Goal: Task Accomplishment & Management: Use online tool/utility

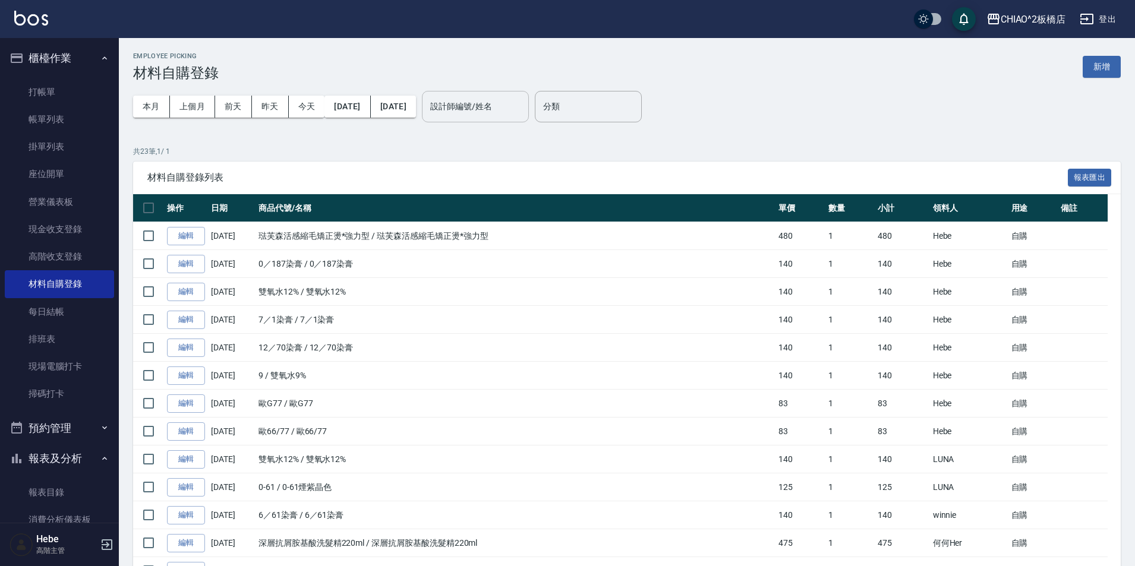
click at [521, 108] on input "設計師編號/姓名" at bounding box center [475, 106] width 96 height 21
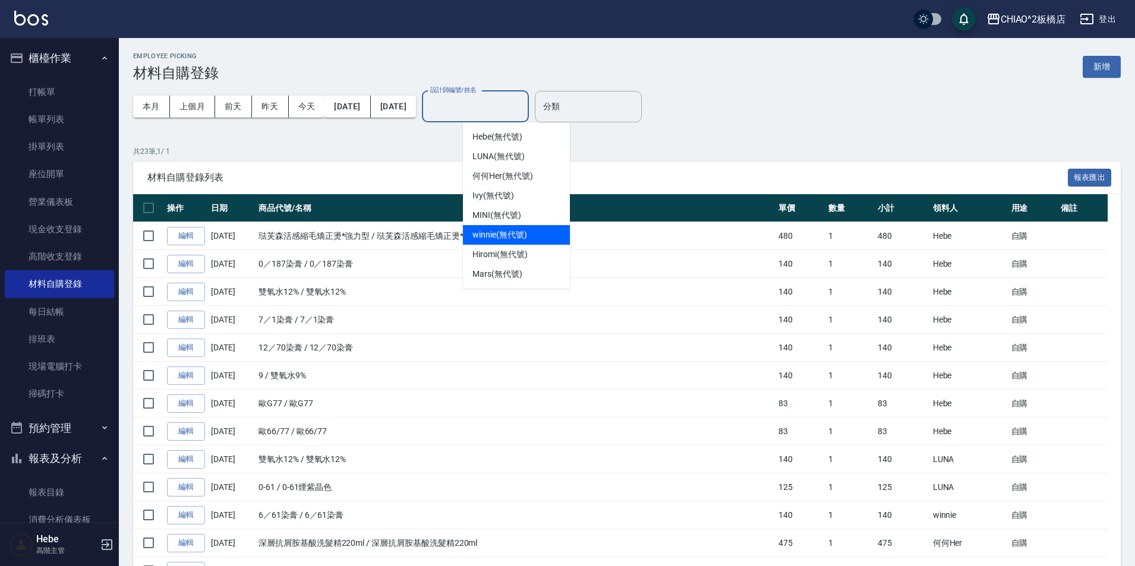
click at [520, 236] on span "winnie (無代號)" at bounding box center [500, 235] width 54 height 12
type input "winnie(無代號)"
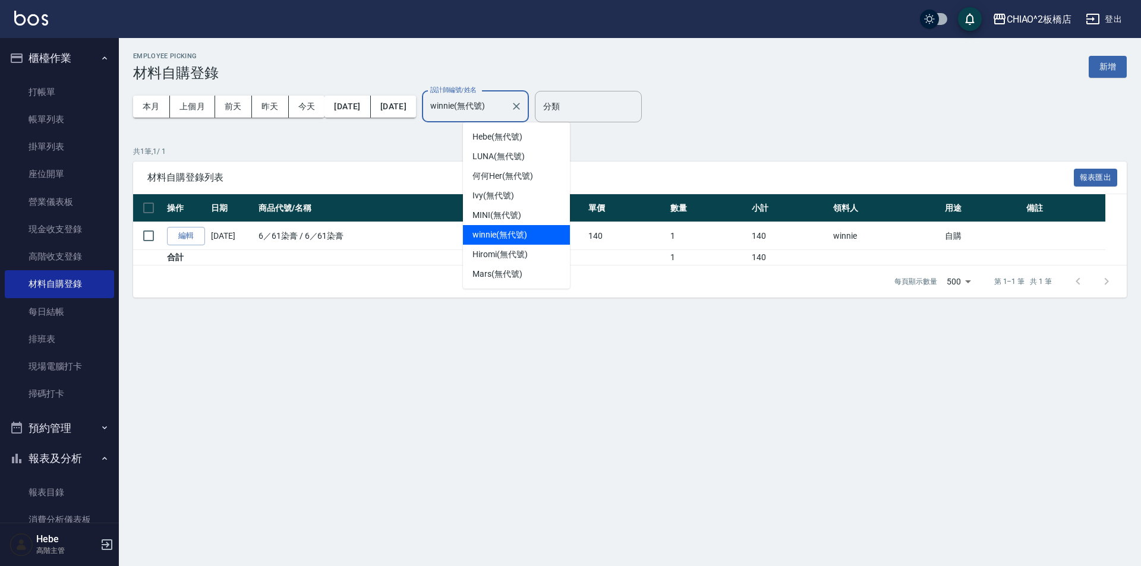
click at [506, 109] on input "winnie(無代號)" at bounding box center [466, 106] width 78 height 21
click at [520, 109] on icon "Clear" at bounding box center [516, 106] width 7 height 7
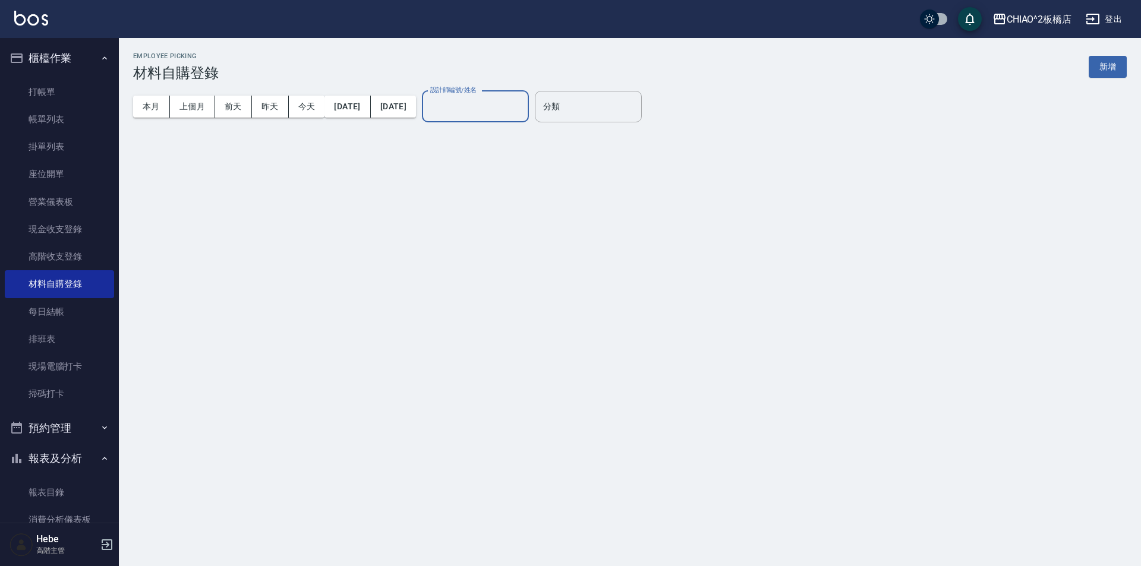
click at [524, 108] on input "設計師編號/姓名" at bounding box center [475, 106] width 96 height 21
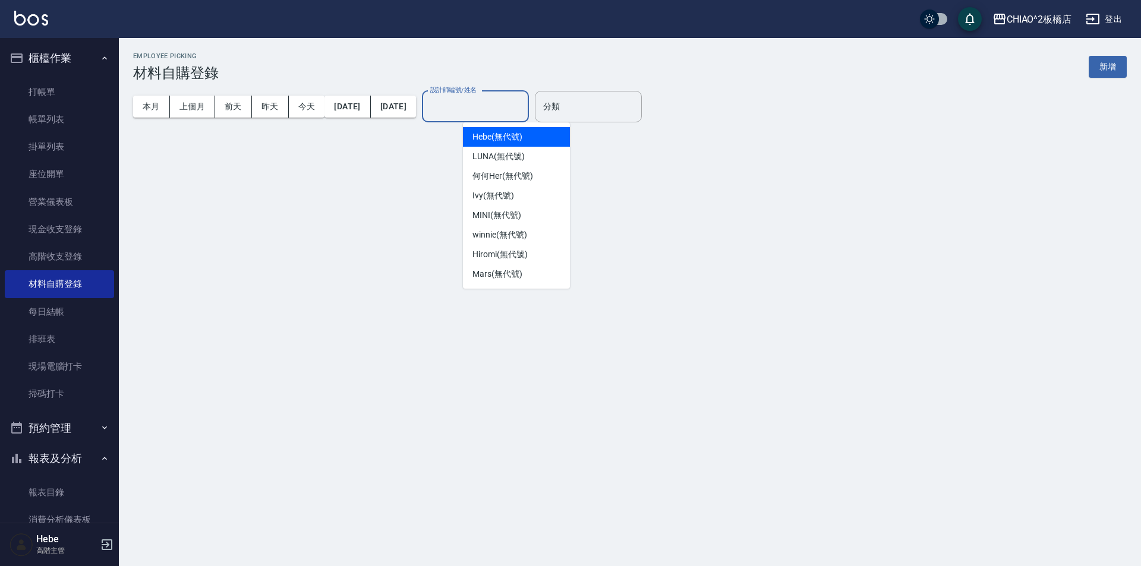
click at [524, 108] on input "設計師編號/姓名" at bounding box center [475, 106] width 96 height 21
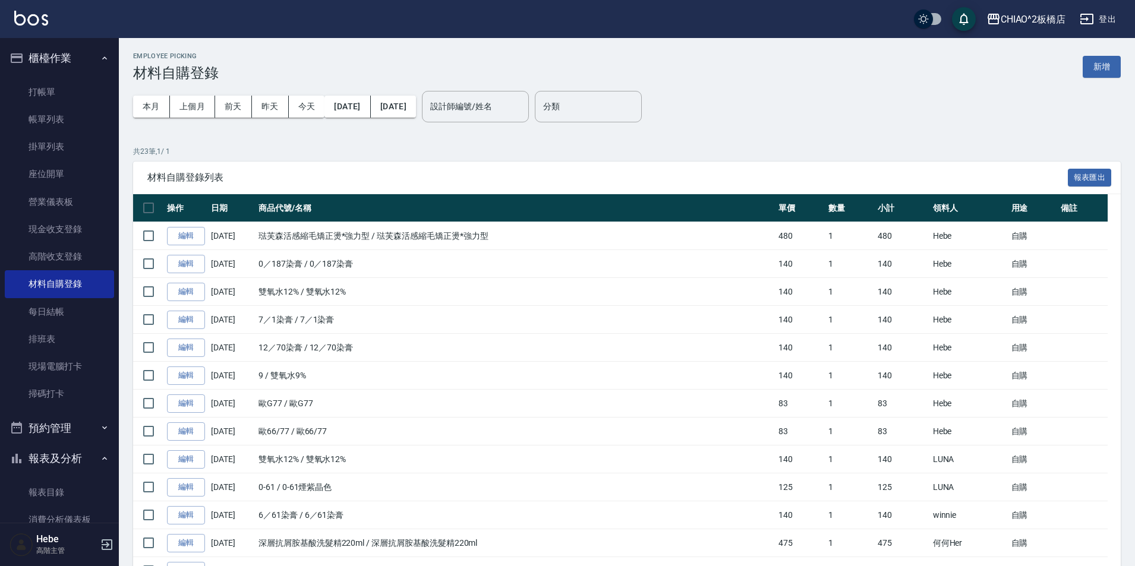
drag, startPoint x: 539, startPoint y: 108, endPoint x: 437, endPoint y: 147, distance: 109.3
click at [437, 147] on p "共 23 筆, 1 / 1" at bounding box center [627, 151] width 988 height 11
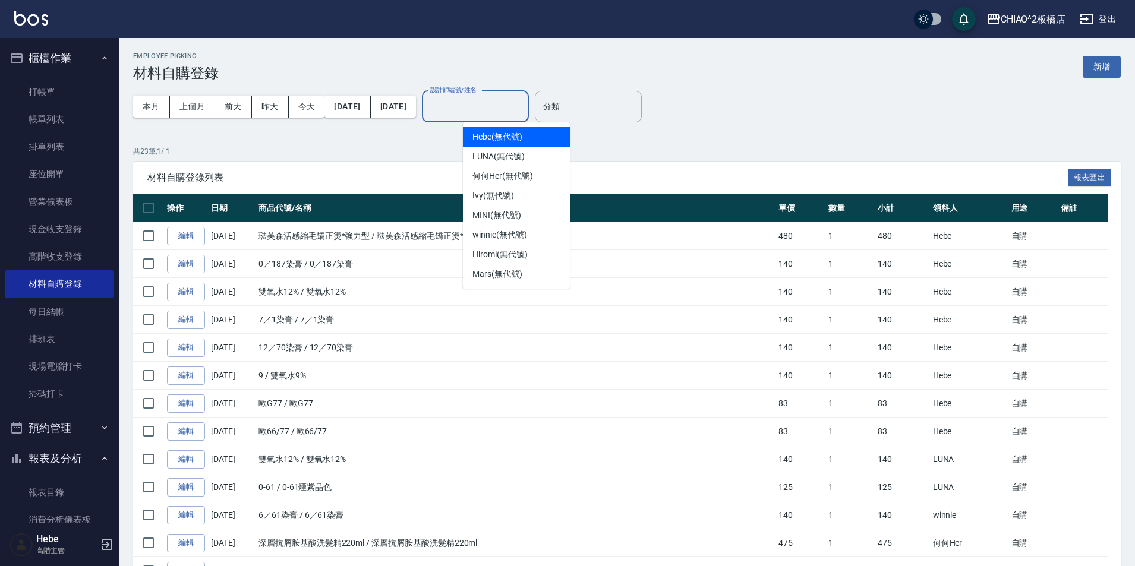
click at [494, 111] on input "設計師編號/姓名" at bounding box center [475, 106] width 96 height 21
click at [396, 159] on div "共 23 筆, 1 / 1 材料自購登錄列表 報表匯出 操作 日期 商品代號/名稱 單價 數量 小計 領料人 用途 備註 編輯 08/14/2025 琺芙森活…" at bounding box center [627, 529] width 988 height 767
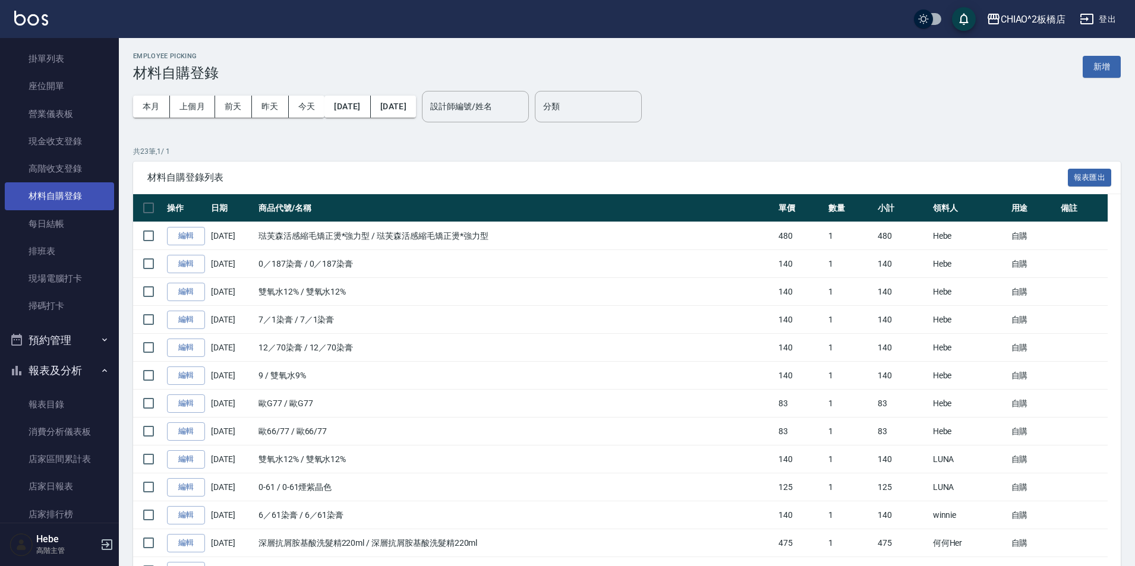
scroll to position [59, 0]
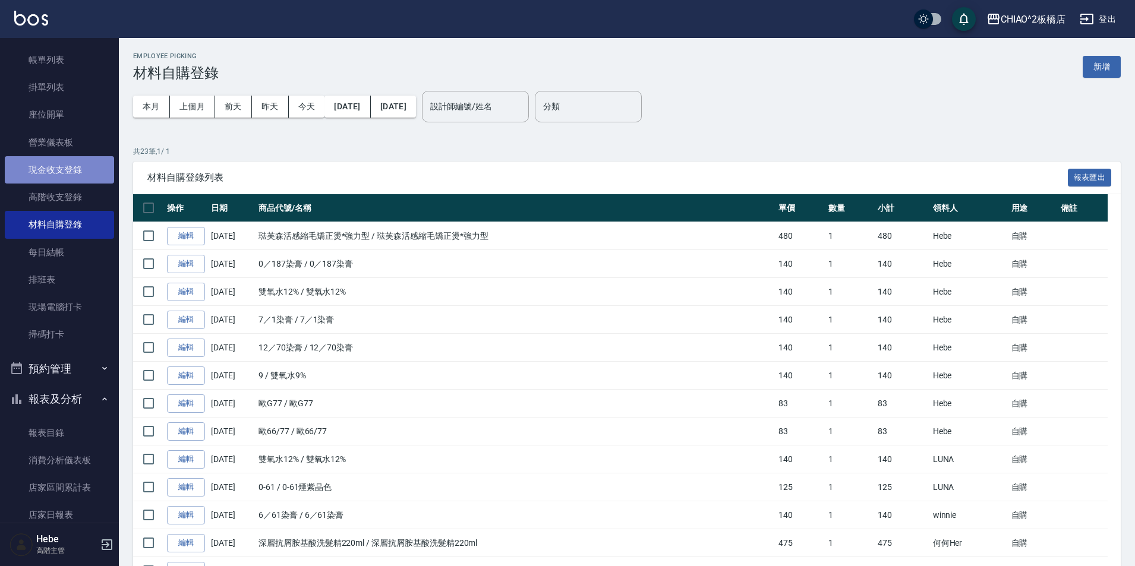
click at [62, 167] on link "現金收支登錄" at bounding box center [59, 169] width 109 height 27
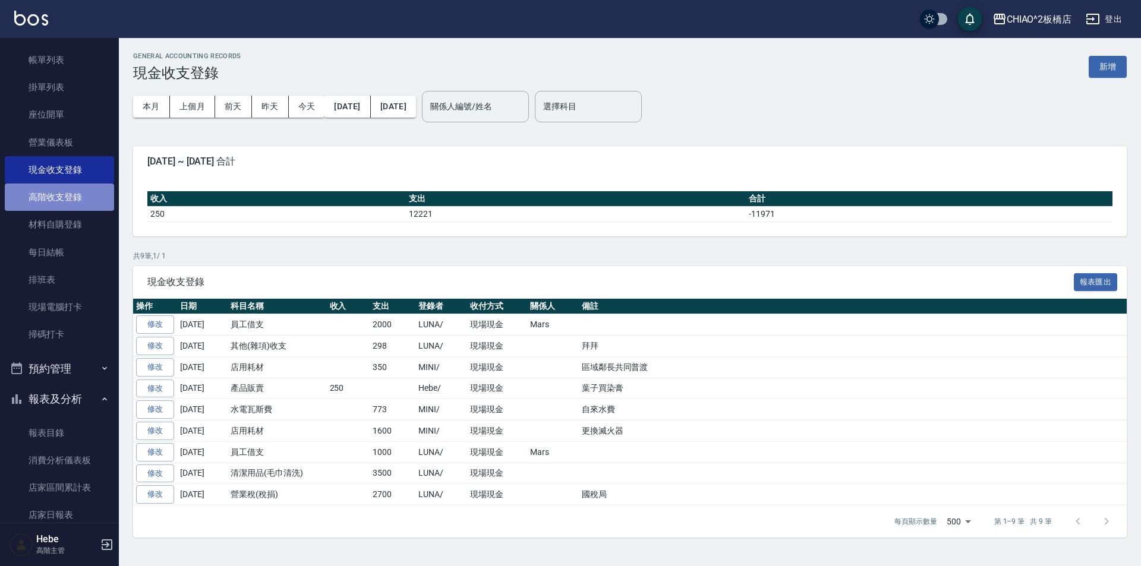
click at [60, 203] on link "高階收支登錄" at bounding box center [59, 197] width 109 height 27
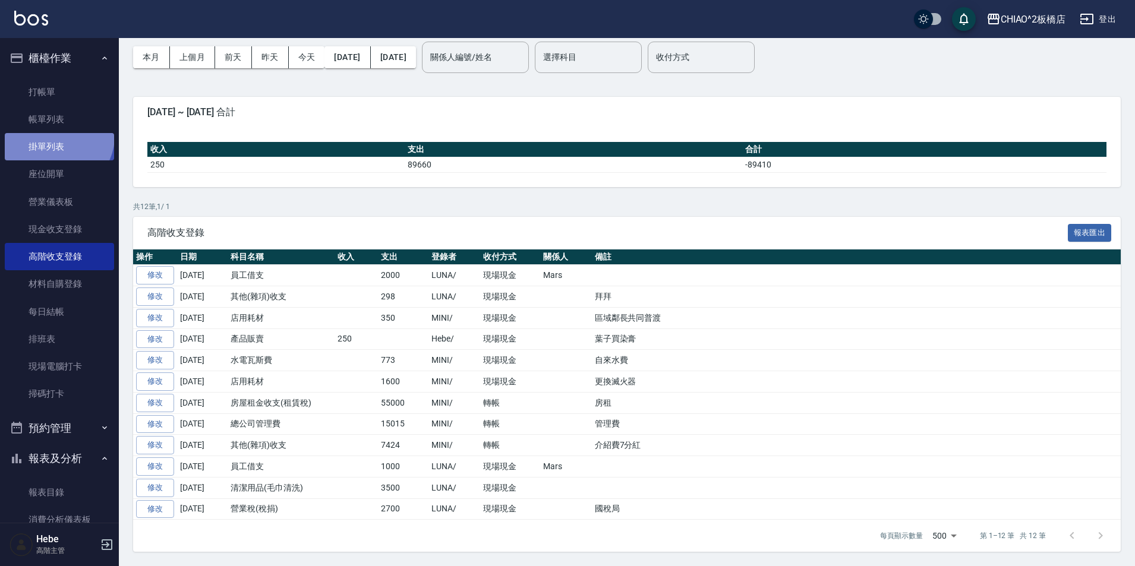
click at [56, 136] on link "掛單列表" at bounding box center [59, 146] width 109 height 27
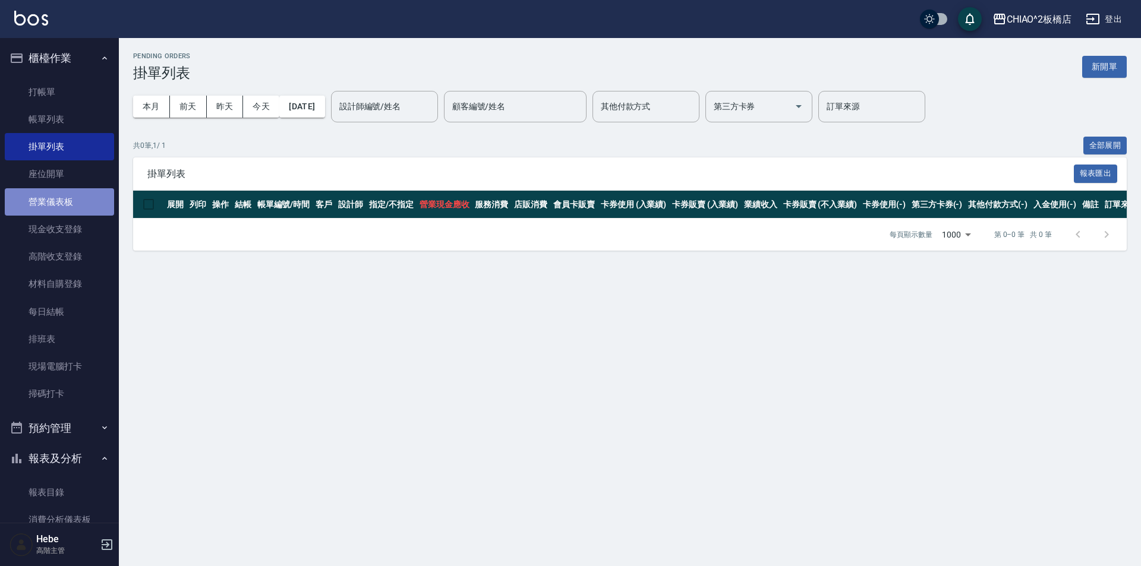
click at [91, 201] on link "營業儀表板" at bounding box center [59, 201] width 109 height 27
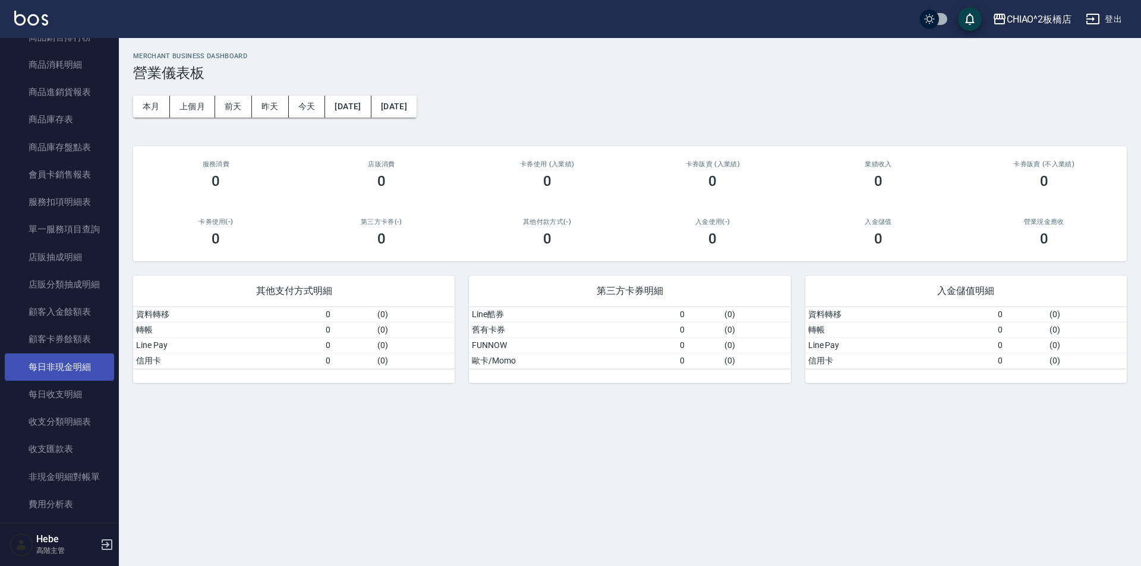
scroll to position [1070, 0]
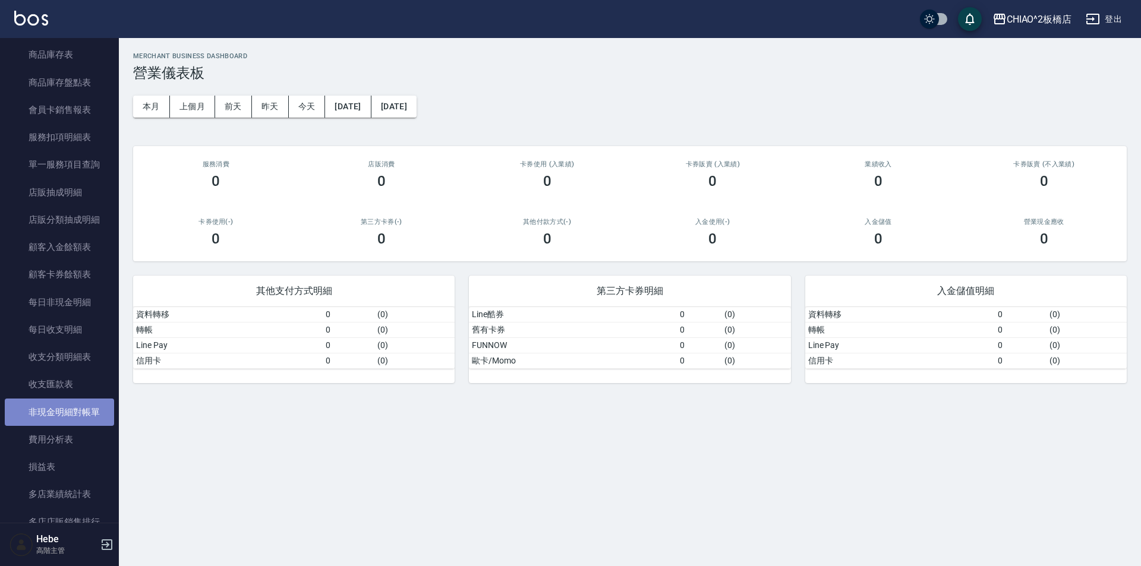
click at [75, 414] on link "非現金明細對帳單" at bounding box center [59, 412] width 109 height 27
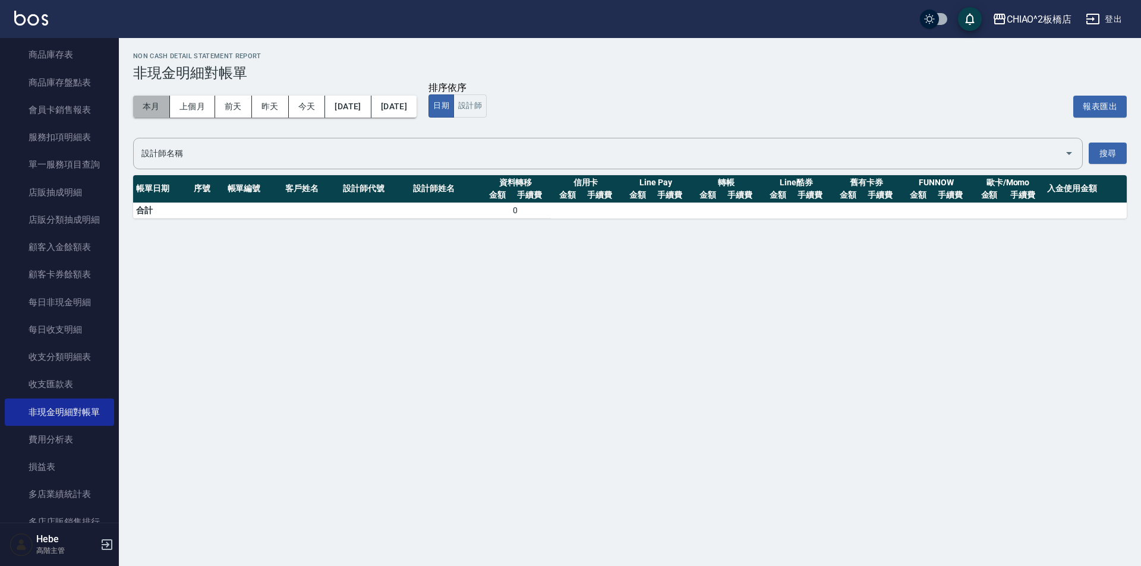
click at [154, 110] on button "本月" at bounding box center [151, 107] width 37 height 22
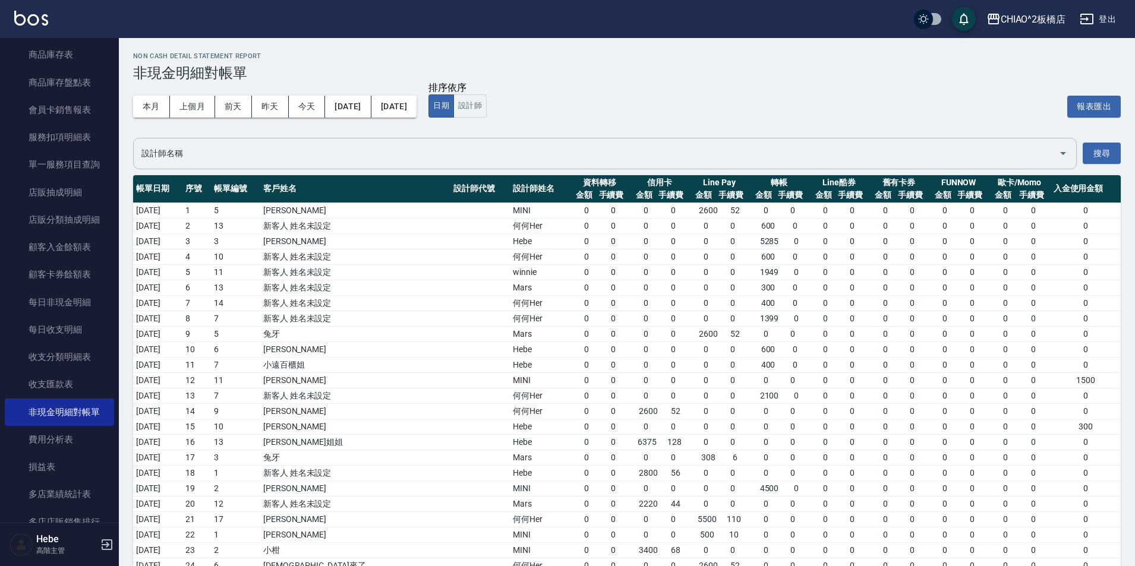
click at [494, 141] on div "設計師名稱" at bounding box center [605, 154] width 944 height 32
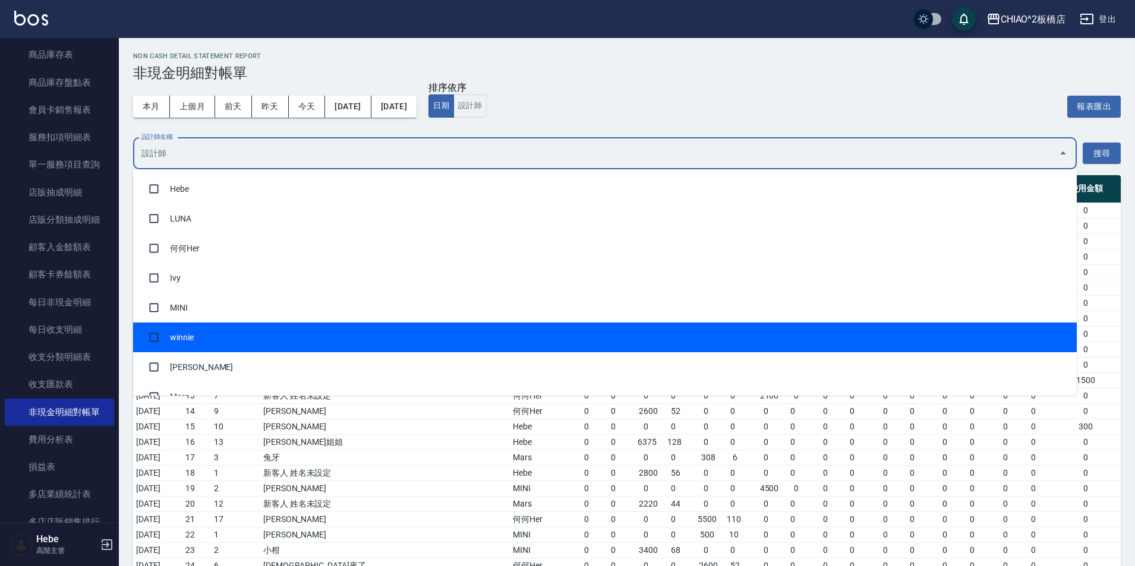
click at [347, 347] on li "winnie" at bounding box center [605, 338] width 944 height 30
checkbox input "true"
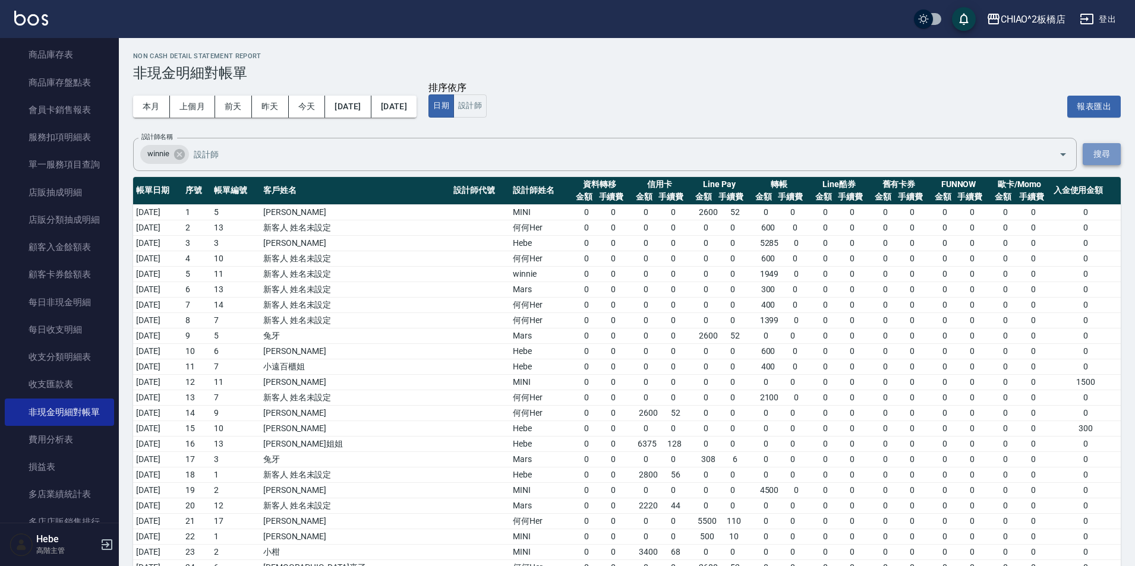
click at [1093, 153] on button "搜尋" at bounding box center [1102, 154] width 38 height 22
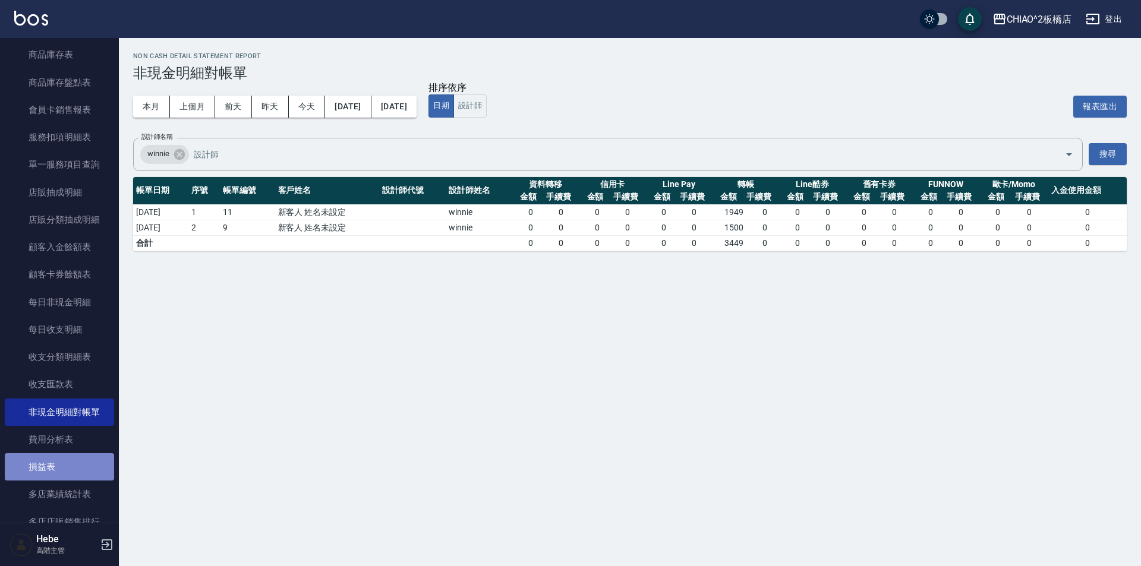
click at [65, 473] on link "損益表" at bounding box center [59, 467] width 109 height 27
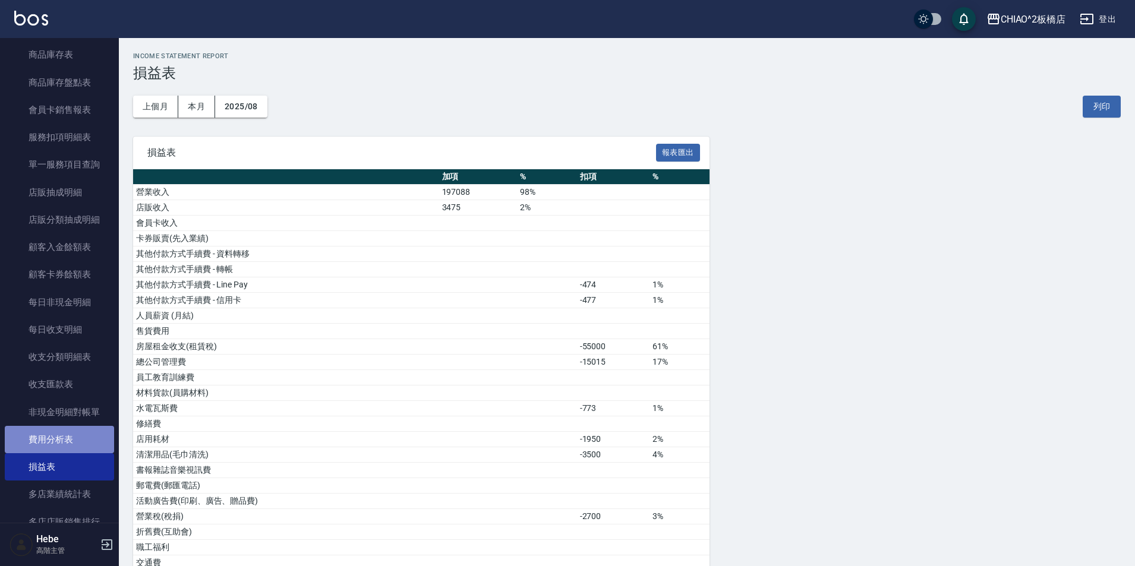
click at [83, 429] on link "費用分析表" at bounding box center [59, 439] width 109 height 27
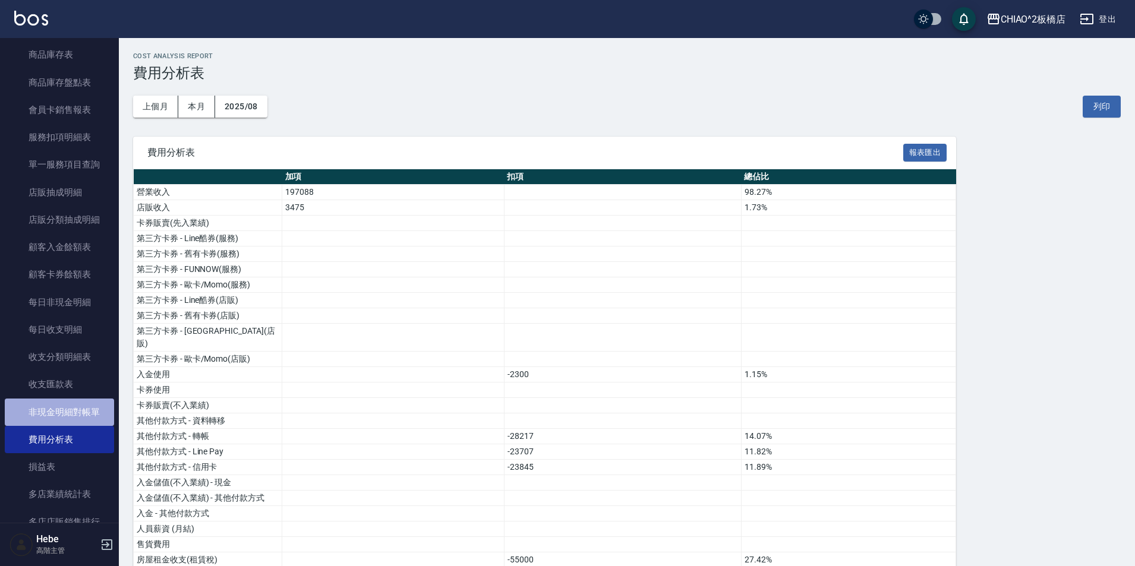
click at [88, 413] on link "非現金明細對帳單" at bounding box center [59, 412] width 109 height 27
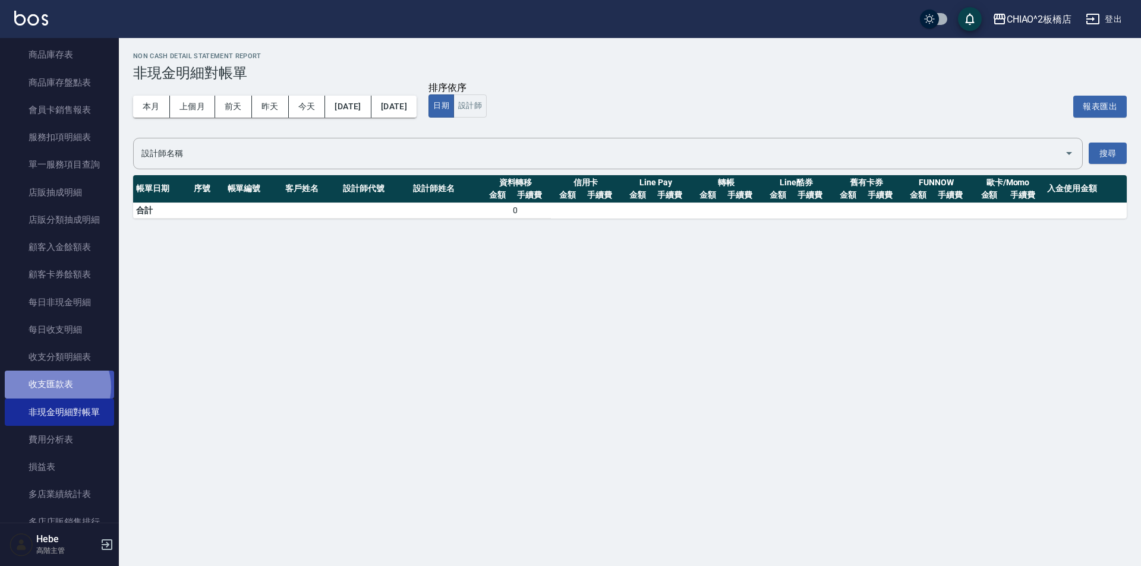
drag, startPoint x: 88, startPoint y: 408, endPoint x: 56, endPoint y: 387, distance: 38.6
click at [56, 387] on link "收支匯款表" at bounding box center [59, 384] width 109 height 27
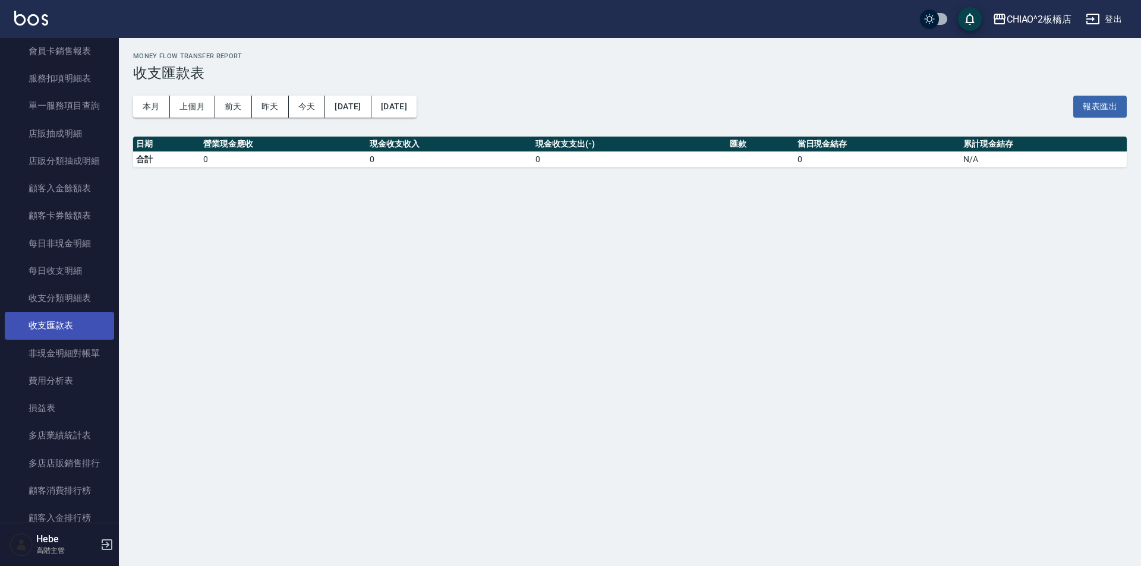
scroll to position [1129, 0]
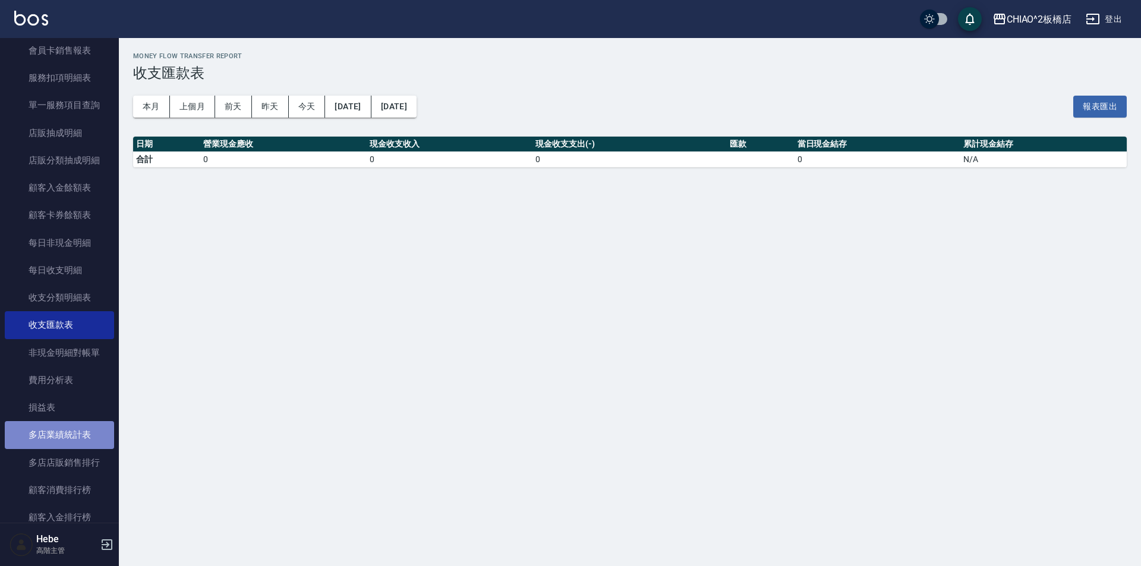
click at [70, 438] on link "多店業績統計表" at bounding box center [59, 434] width 109 height 27
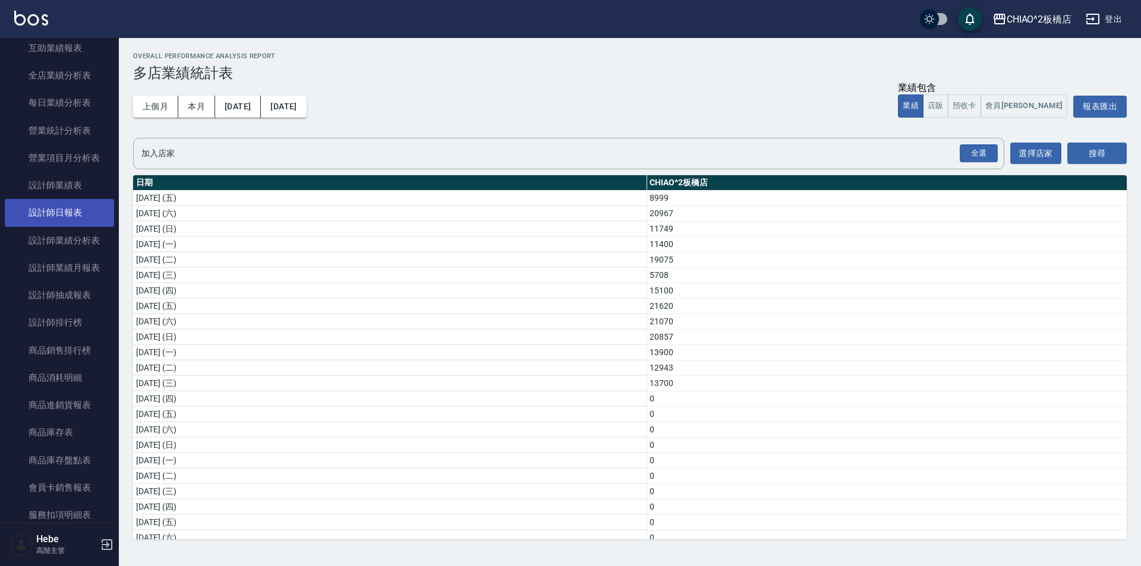
scroll to position [713, 0]
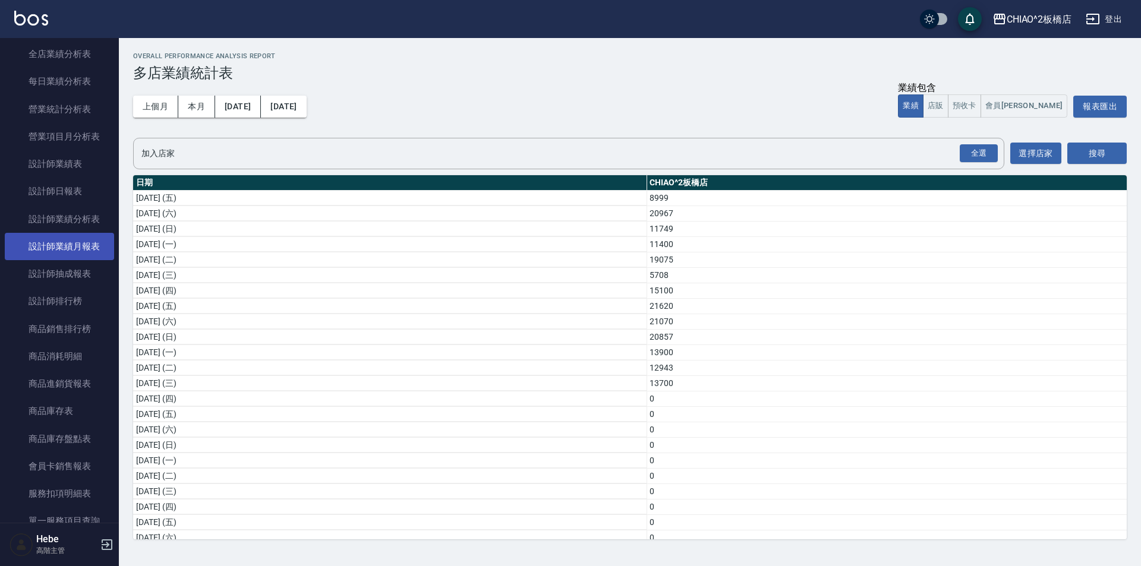
click at [68, 244] on link "設計師業績月報表" at bounding box center [59, 246] width 109 height 27
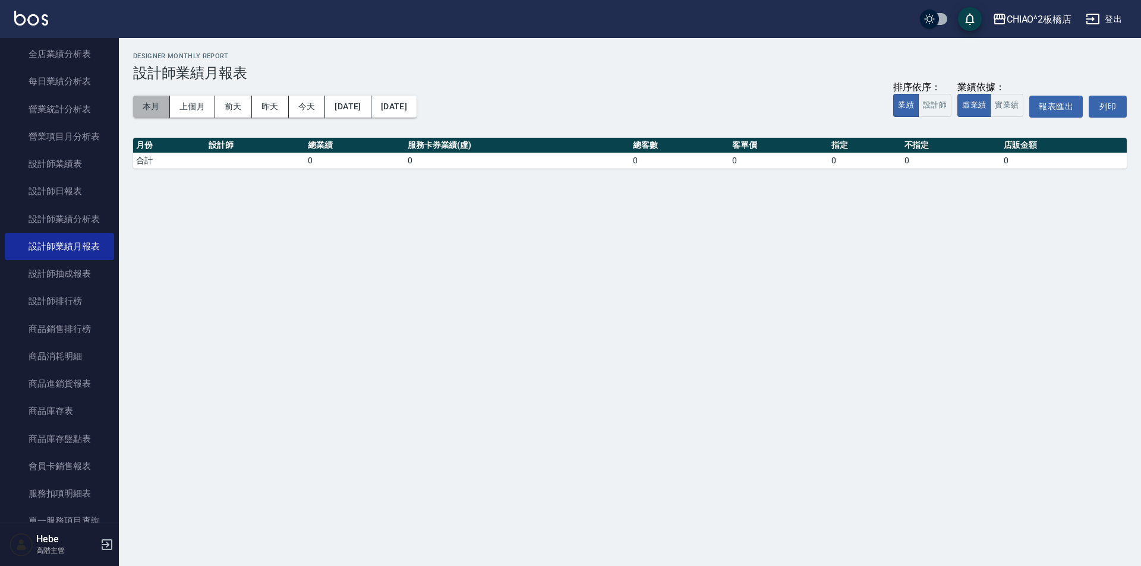
click at [146, 106] on button "本月" at bounding box center [151, 107] width 37 height 22
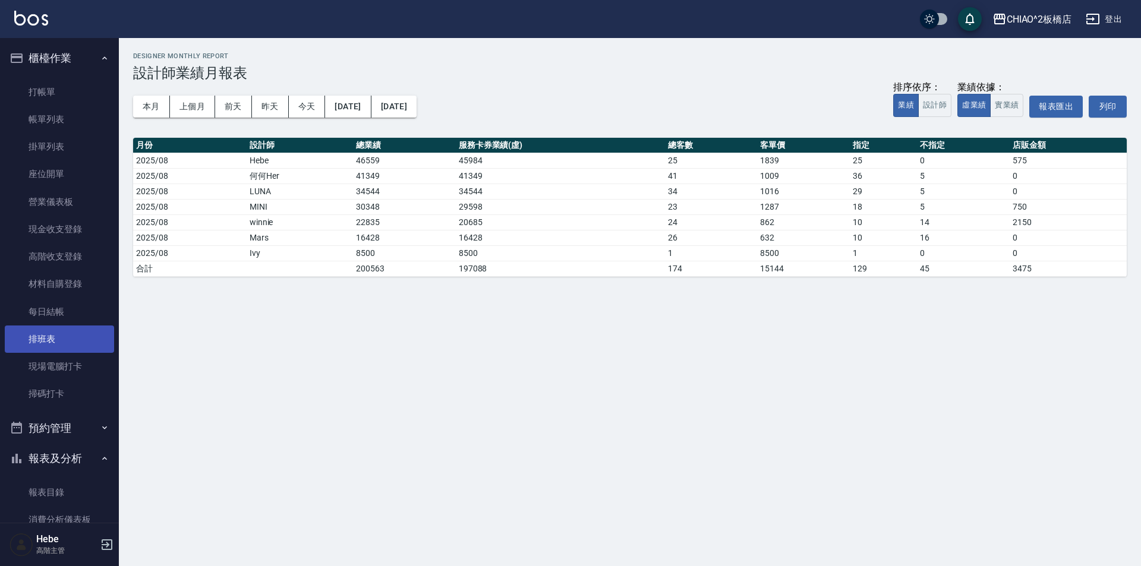
scroll to position [178, 0]
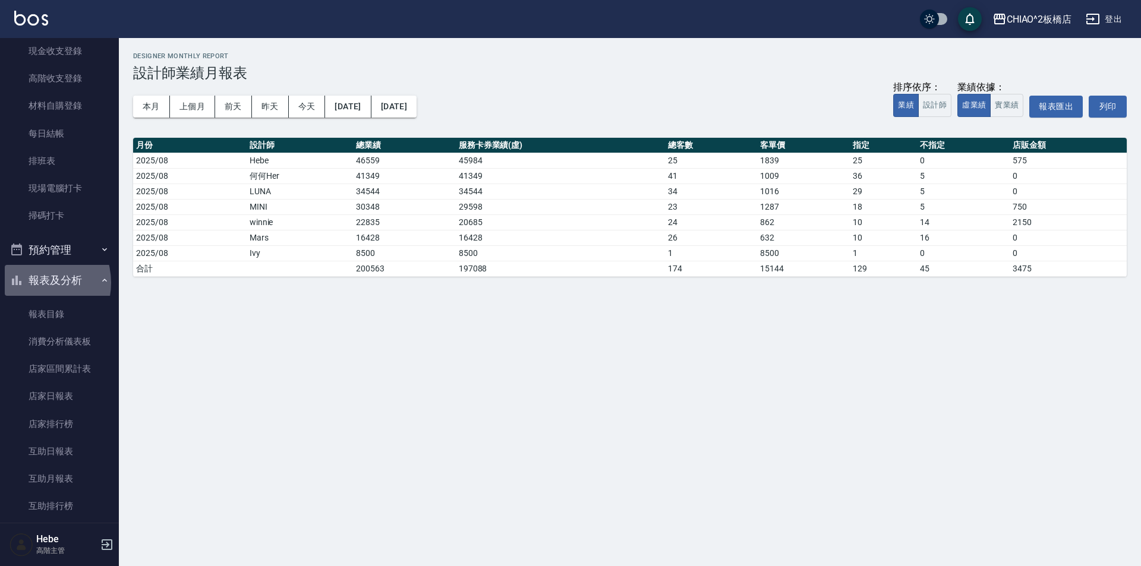
click at [34, 283] on button "報表及分析" at bounding box center [59, 280] width 109 height 31
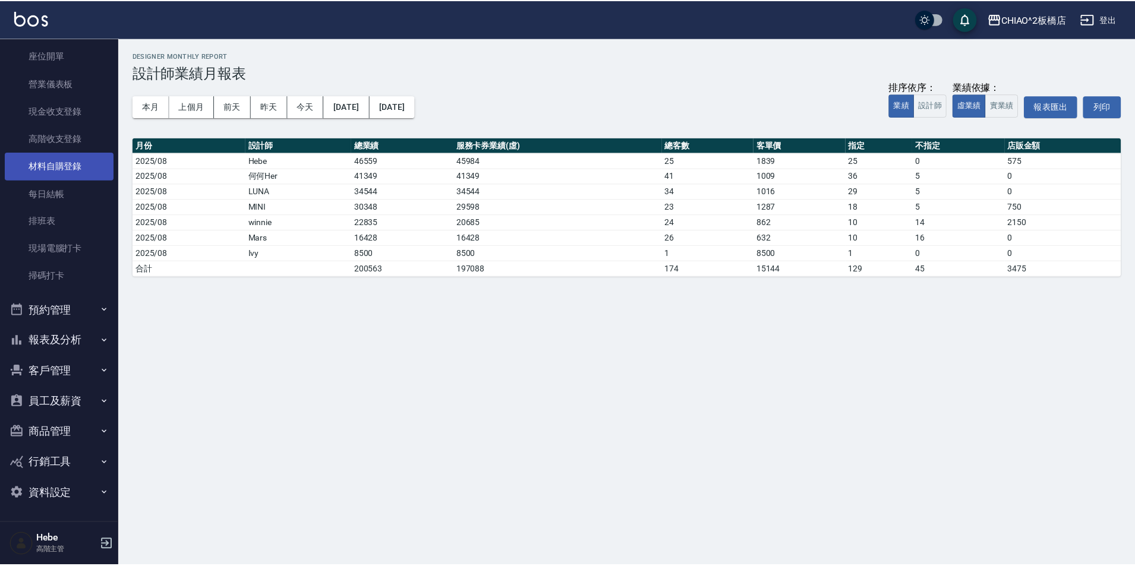
scroll to position [0, 0]
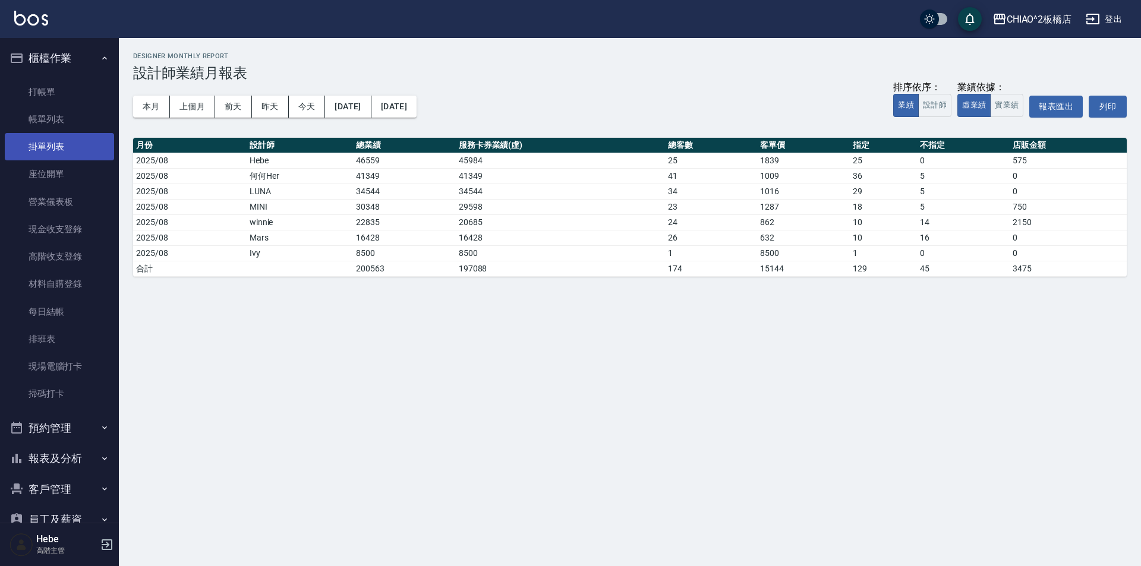
drag, startPoint x: 70, startPoint y: 162, endPoint x: 67, endPoint y: 141, distance: 21.6
drag, startPoint x: 67, startPoint y: 141, endPoint x: 83, endPoint y: 116, distance: 29.4
click at [81, 117] on link "帳單列表" at bounding box center [59, 119] width 109 height 27
click at [83, 116] on link "帳單列表" at bounding box center [59, 119] width 109 height 27
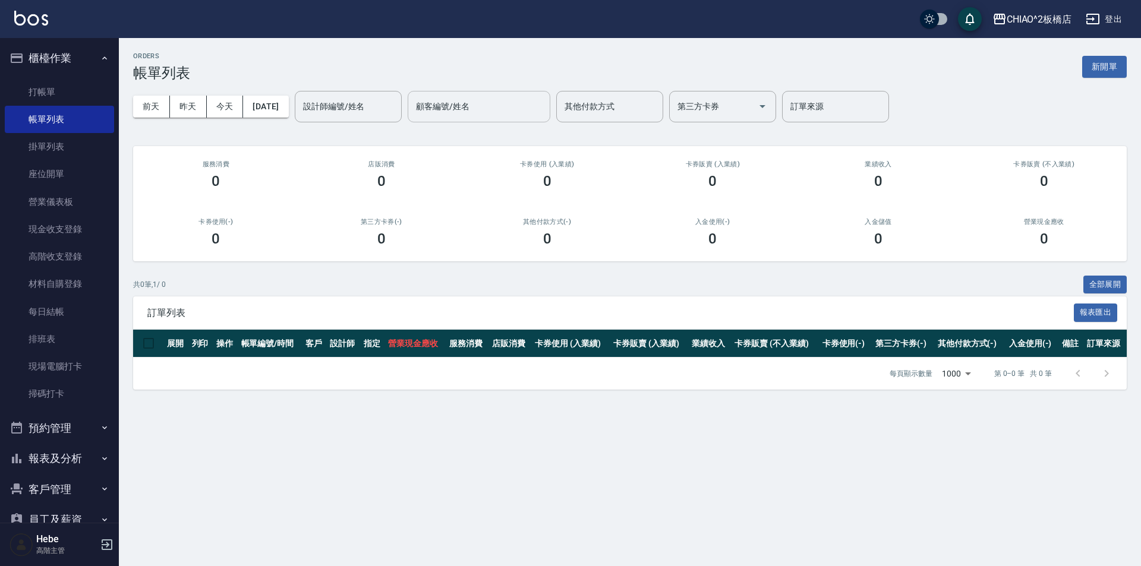
click at [530, 118] on div "顧客編號/姓名" at bounding box center [479, 107] width 143 height 32
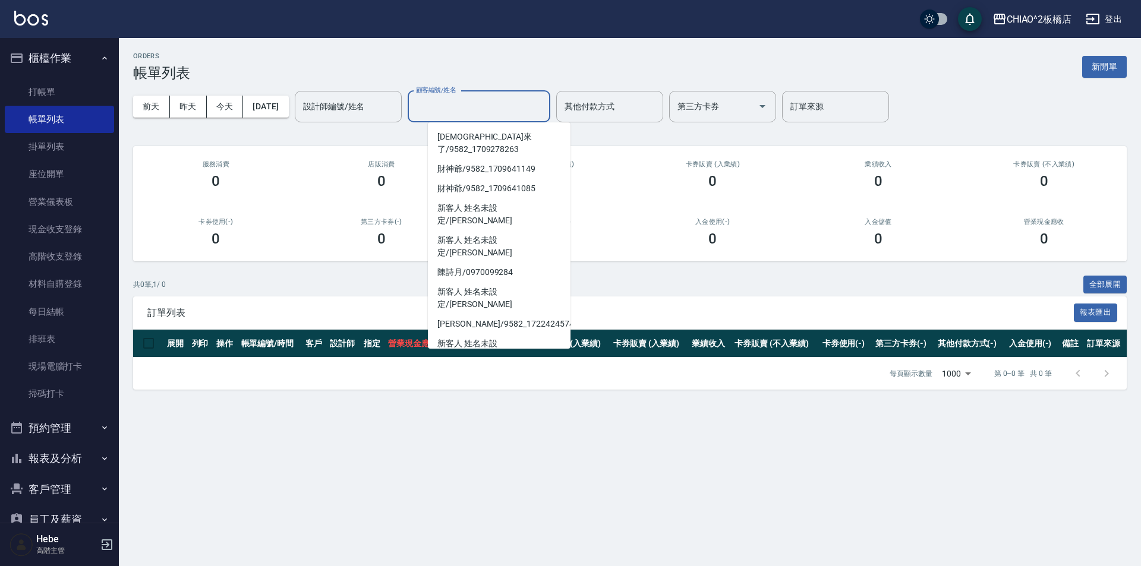
type input "v"
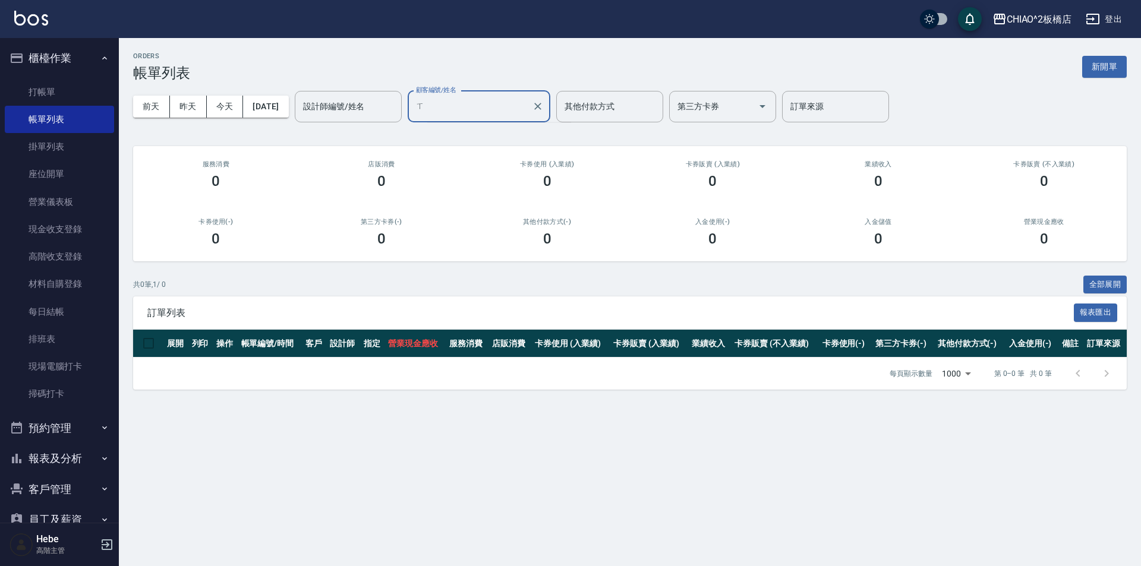
type input "ㄙ"
type input "續"
type input "許念琪"
drag, startPoint x: 279, startPoint y: 100, endPoint x: 287, endPoint y: 75, distance: 26.1
click at [287, 75] on div "ORDERS 帳單列表 新開單 前天 昨天 今天 2025/08/14 設計師編號/姓名 設計師編號/姓名 顧客編號/姓名 許念琪 顧客編號/姓名 其他付款方…" at bounding box center [630, 221] width 1022 height 366
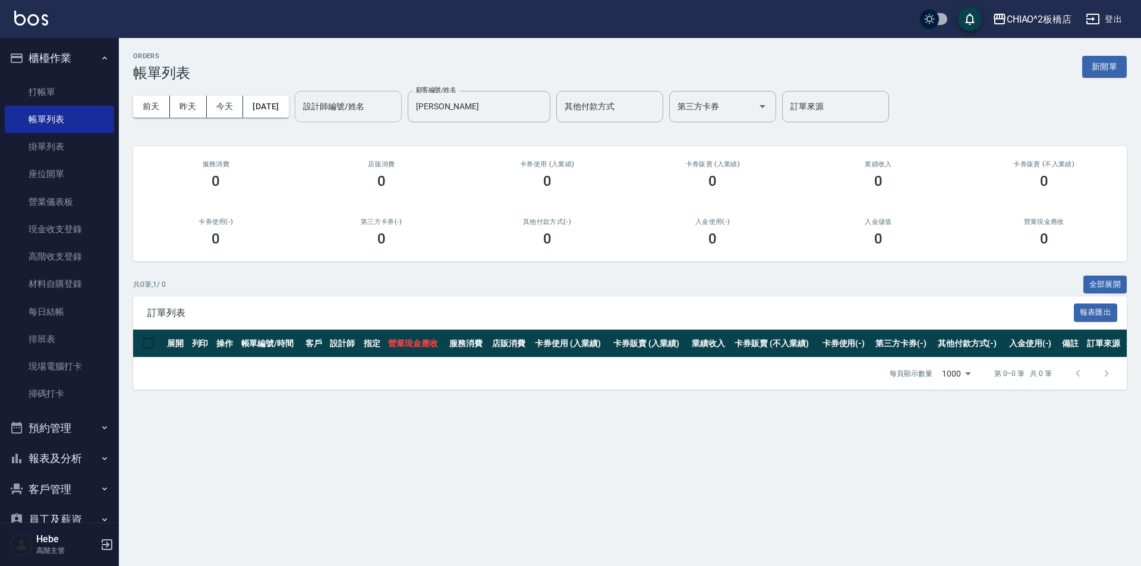
click at [356, 94] on div "設計師編號/姓名" at bounding box center [348, 107] width 107 height 32
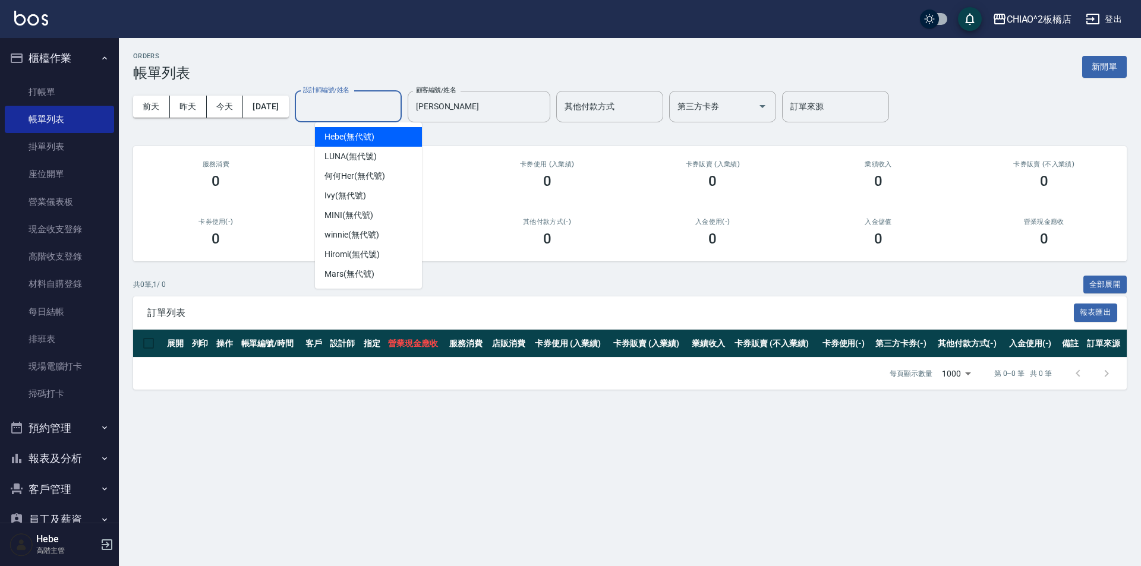
drag, startPoint x: 360, startPoint y: 139, endPoint x: 379, endPoint y: 138, distance: 19.6
click at [361, 139] on span "Hebe (無代號)" at bounding box center [350, 137] width 50 height 12
type input "Hebe(無代號)"
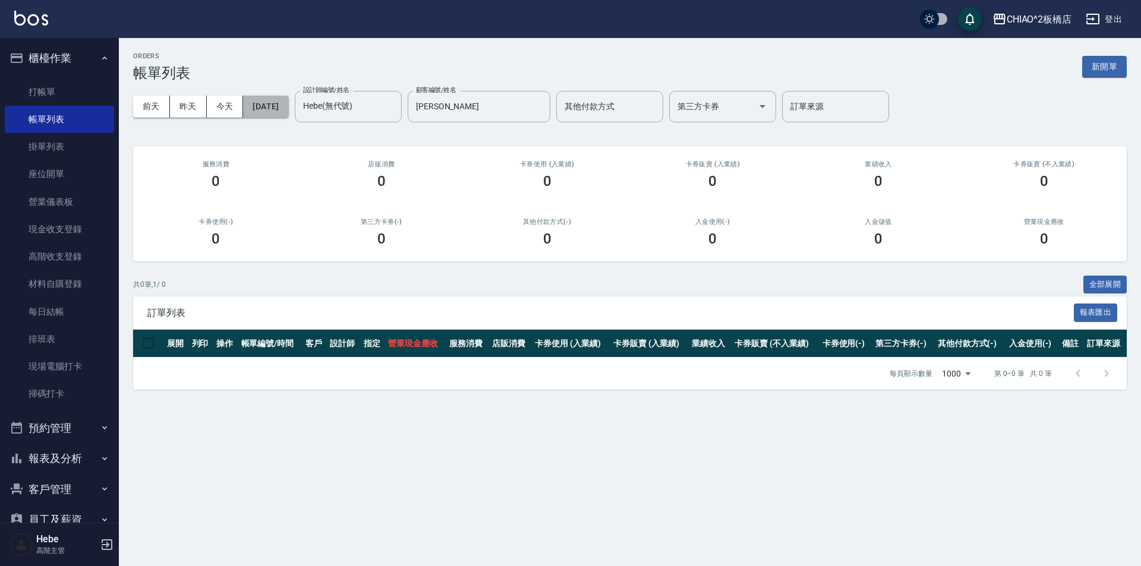
click at [288, 111] on button "2025/08/14" at bounding box center [265, 107] width 45 height 22
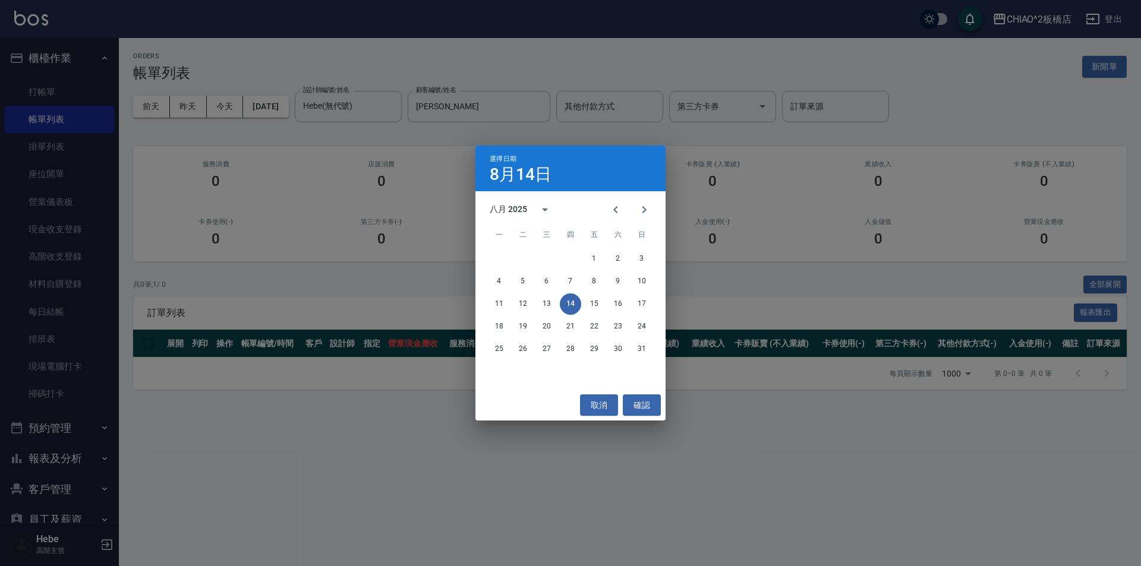
click at [401, 152] on div "選擇日期 8月14日 八月 2025 一 二 三 四 五 六 日 1 2 3 4 5 6 7 8 9 10 11 12 13 14 15 16 17 18 1…" at bounding box center [570, 283] width 1141 height 566
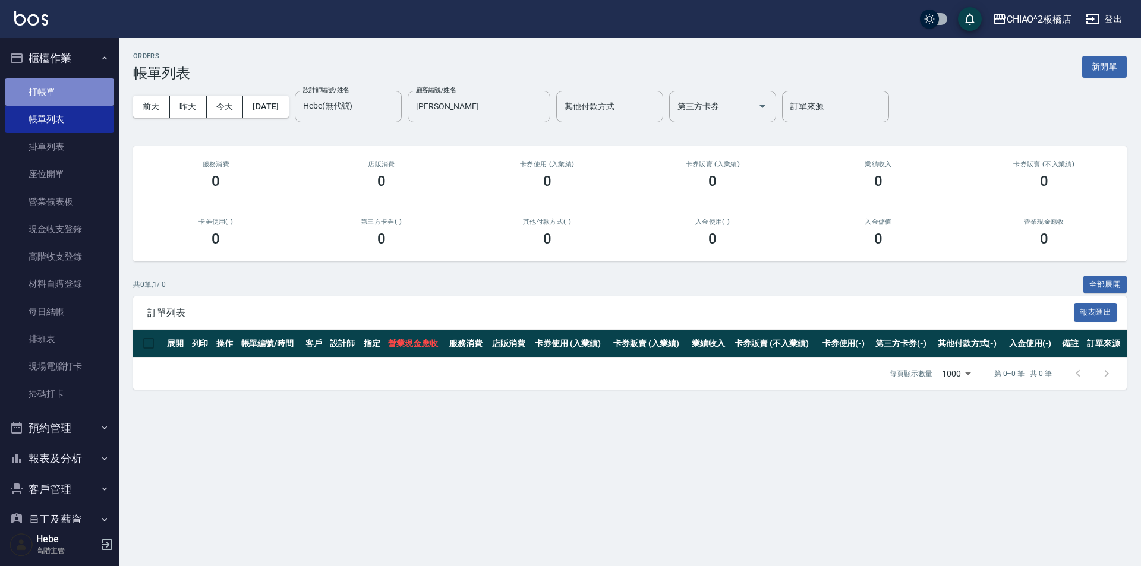
click at [73, 103] on link "打帳單" at bounding box center [59, 91] width 109 height 27
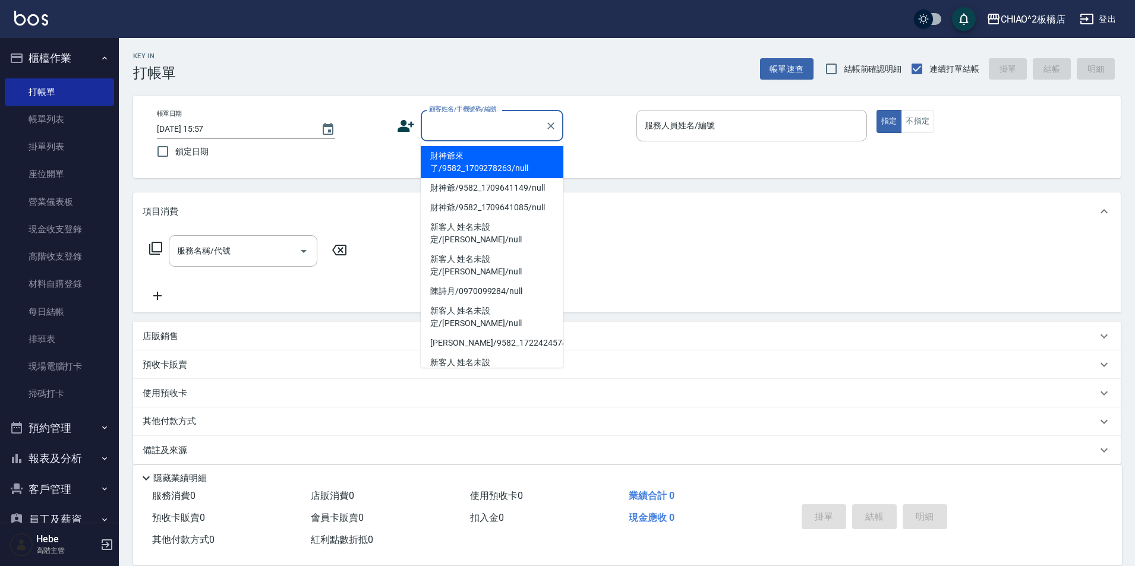
click at [481, 130] on input "顧客姓名/手機號碼/編號" at bounding box center [483, 125] width 114 height 21
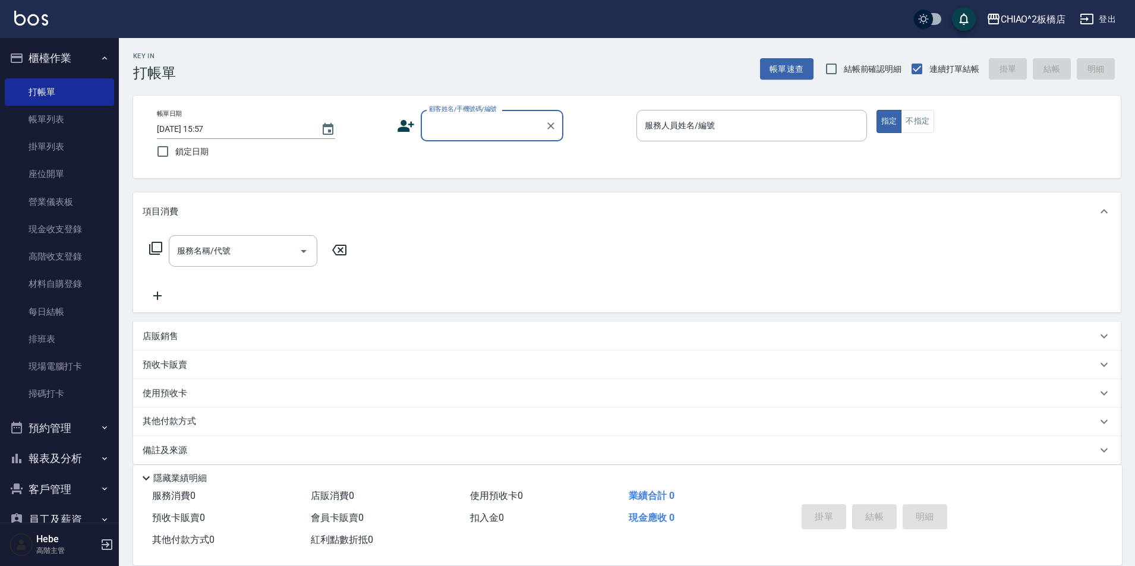
click at [471, 122] on input "顧客姓名/手機號碼/編號" at bounding box center [483, 125] width 114 height 21
type input "許念琪"
click at [804, 69] on button "帳單速查" at bounding box center [786, 69] width 53 height 22
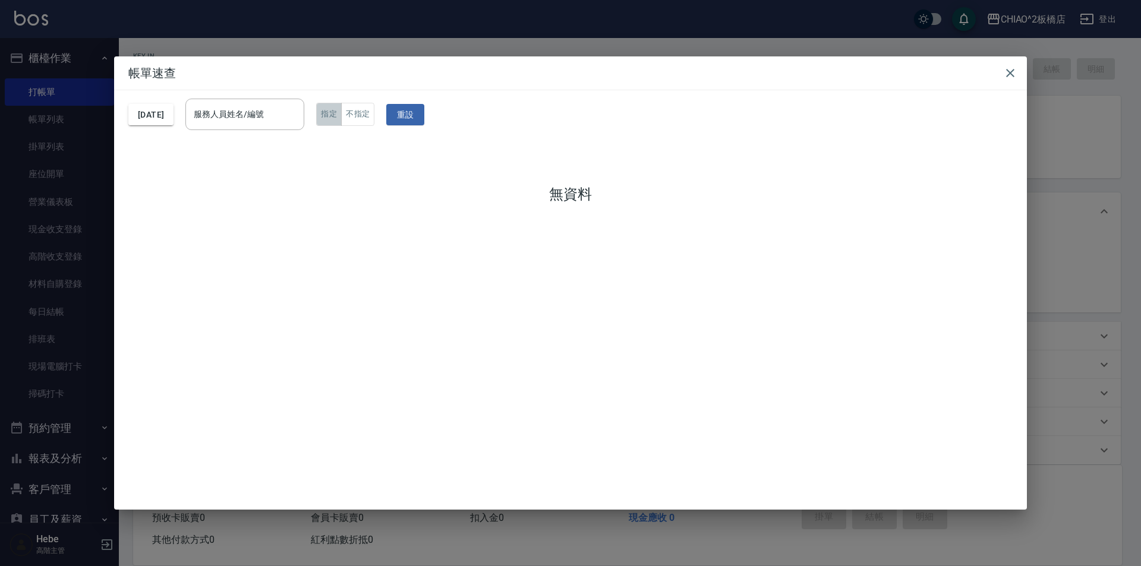
click at [342, 117] on button "指定" at bounding box center [329, 114] width 26 height 23
click at [370, 117] on button "不指定" at bounding box center [357, 114] width 33 height 23
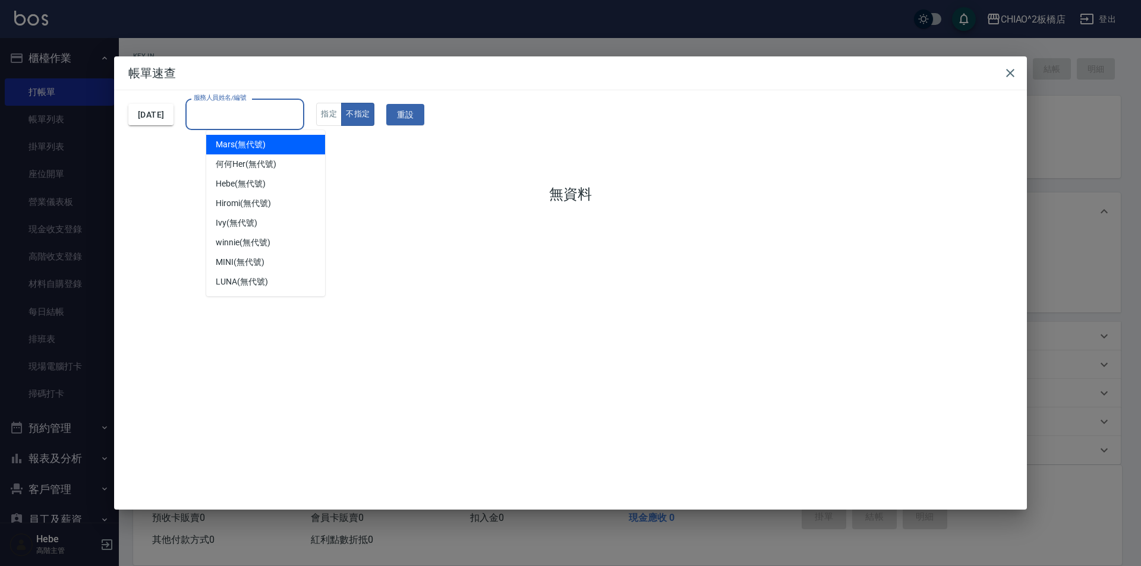
click at [298, 119] on input "服務人員姓名/編號" at bounding box center [245, 114] width 108 height 21
click at [283, 176] on div "Hebe (無代號)" at bounding box center [265, 184] width 119 height 20
type input "Hebe(無代號)"
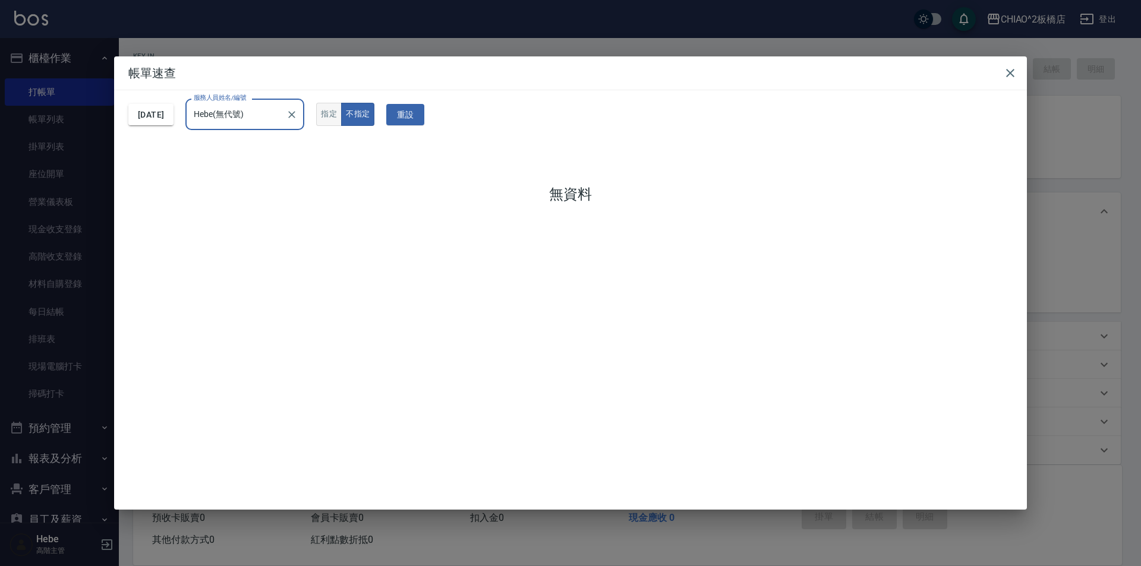
click at [342, 123] on button "指定" at bounding box center [329, 114] width 26 height 23
drag, startPoint x: 374, startPoint y: 114, endPoint x: 373, endPoint y: 122, distance: 9.0
click at [374, 114] on button "不指定" at bounding box center [357, 114] width 33 height 23
click at [1013, 67] on icon "button" at bounding box center [1010, 73] width 14 height 14
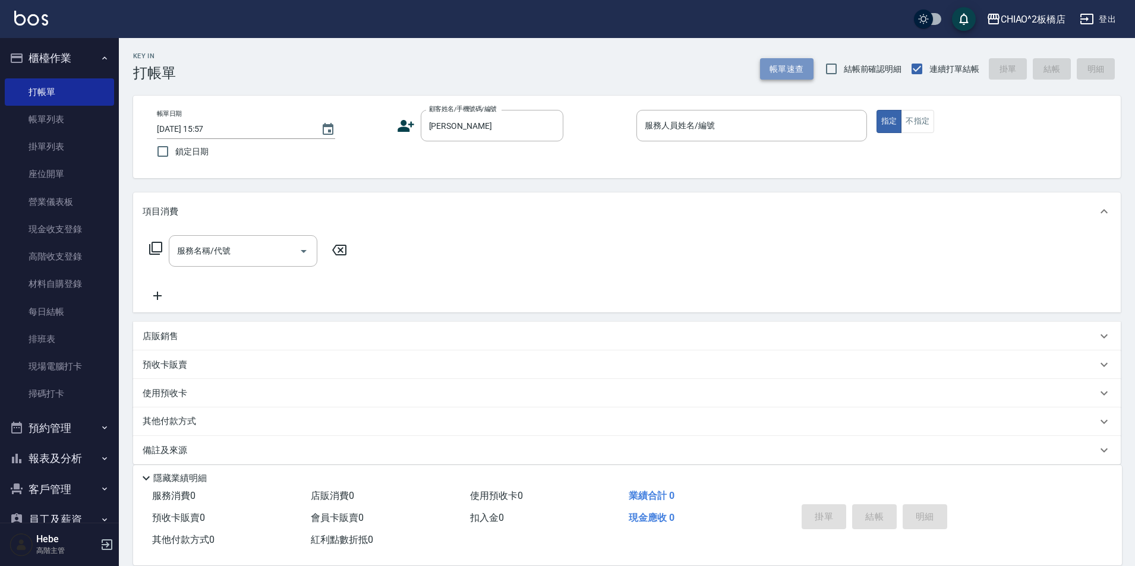
click at [792, 75] on button "帳單速查" at bounding box center [786, 69] width 53 height 22
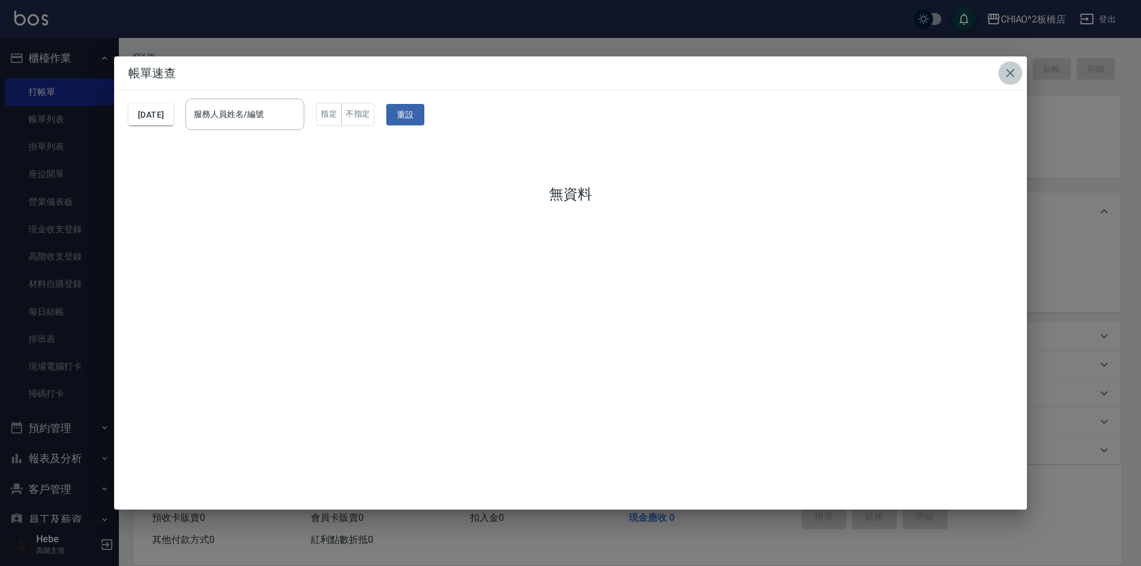
click at [1005, 74] on icon "button" at bounding box center [1010, 73] width 14 height 14
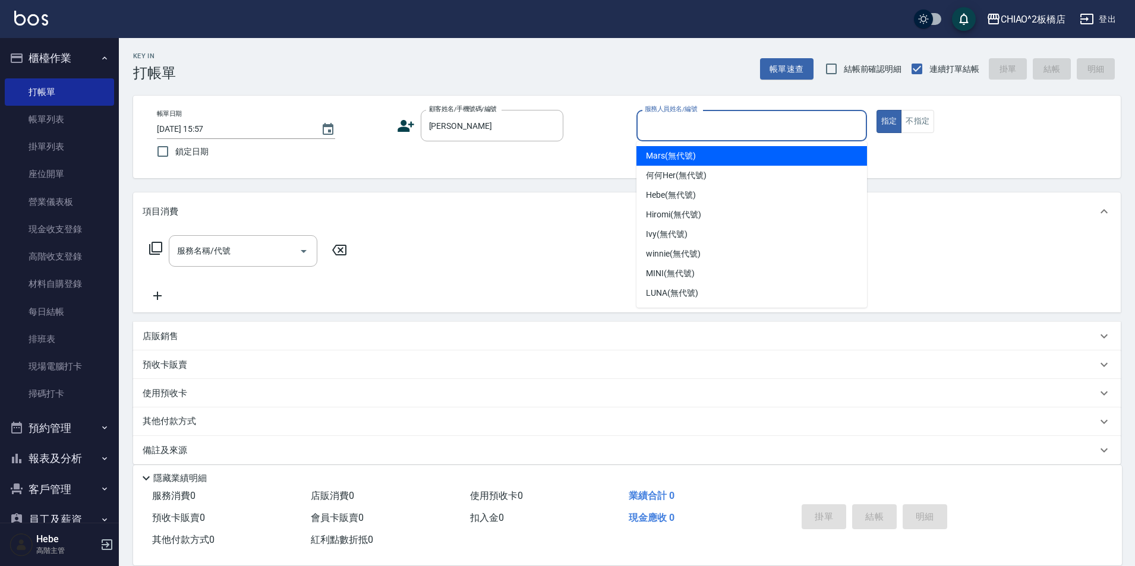
click at [772, 132] on input "服務人員姓名/編號" at bounding box center [752, 125] width 220 height 21
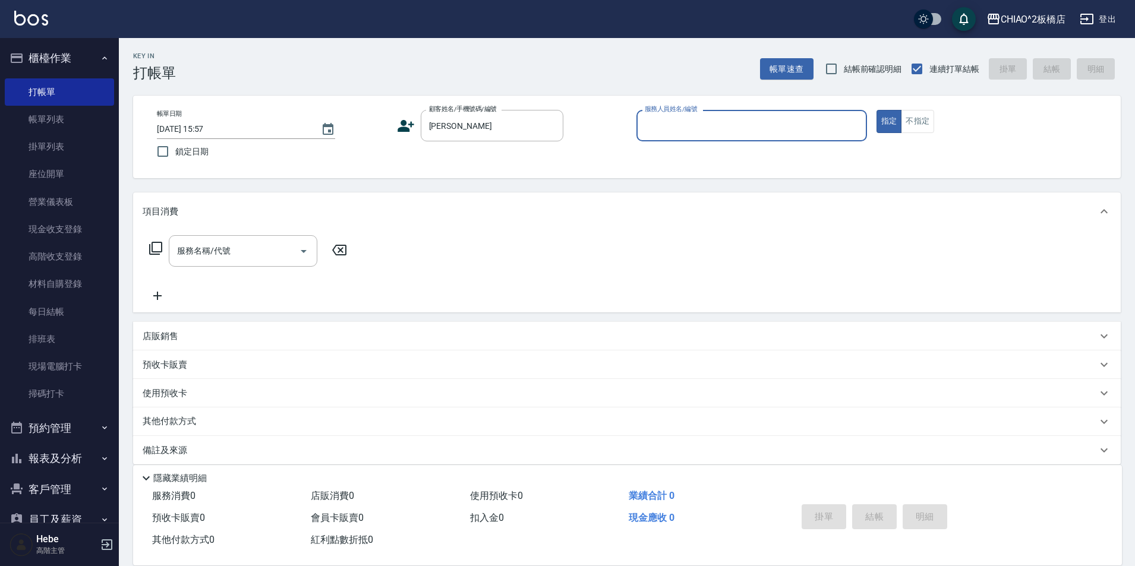
click at [772, 132] on input "服務人員姓名/編號" at bounding box center [752, 125] width 220 height 21
drag, startPoint x: 455, startPoint y: 126, endPoint x: 475, endPoint y: 123, distance: 19.8
click at [456, 126] on input "許念琪" at bounding box center [483, 125] width 114 height 21
click at [791, 71] on button "帳單速查" at bounding box center [786, 69] width 53 height 22
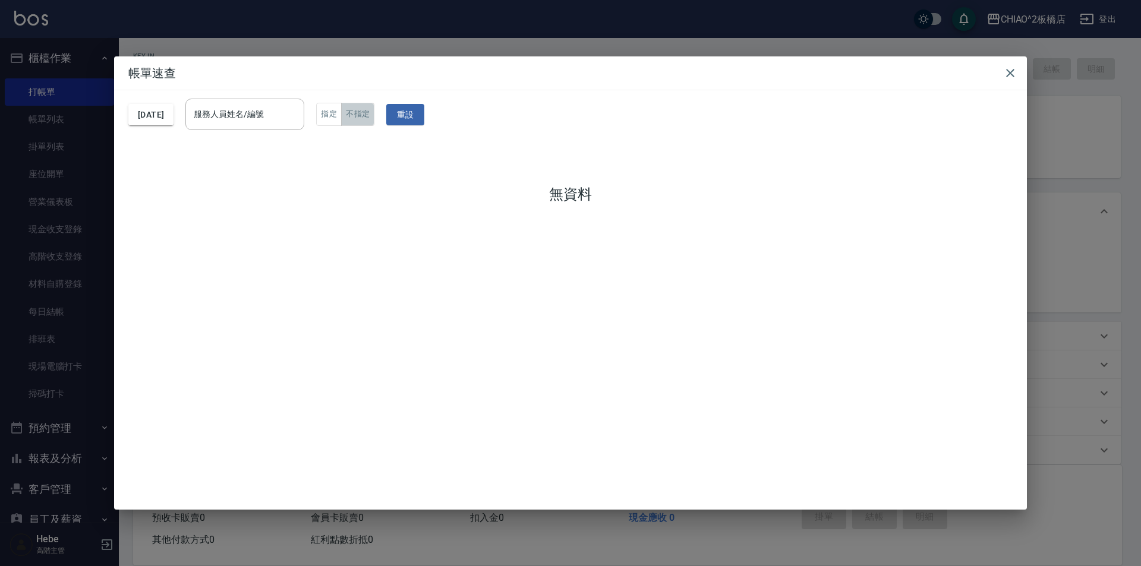
click at [366, 119] on button "不指定" at bounding box center [357, 114] width 33 height 23
click at [342, 119] on button "指定" at bounding box center [329, 114] width 26 height 23
click at [1015, 68] on icon "button" at bounding box center [1010, 73] width 14 height 14
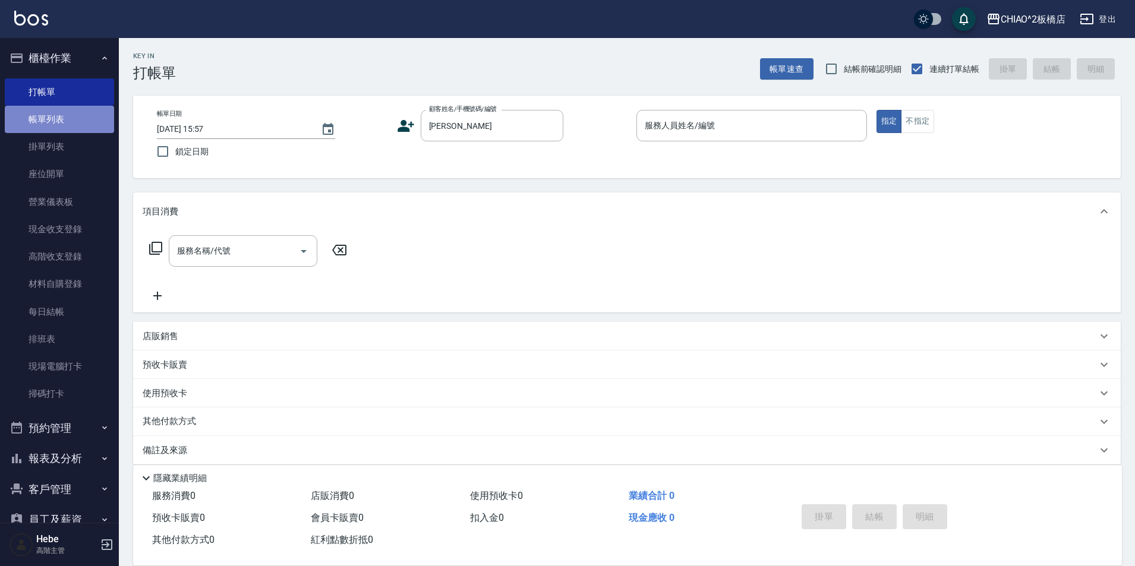
click at [67, 122] on link "帳單列表" at bounding box center [59, 119] width 109 height 27
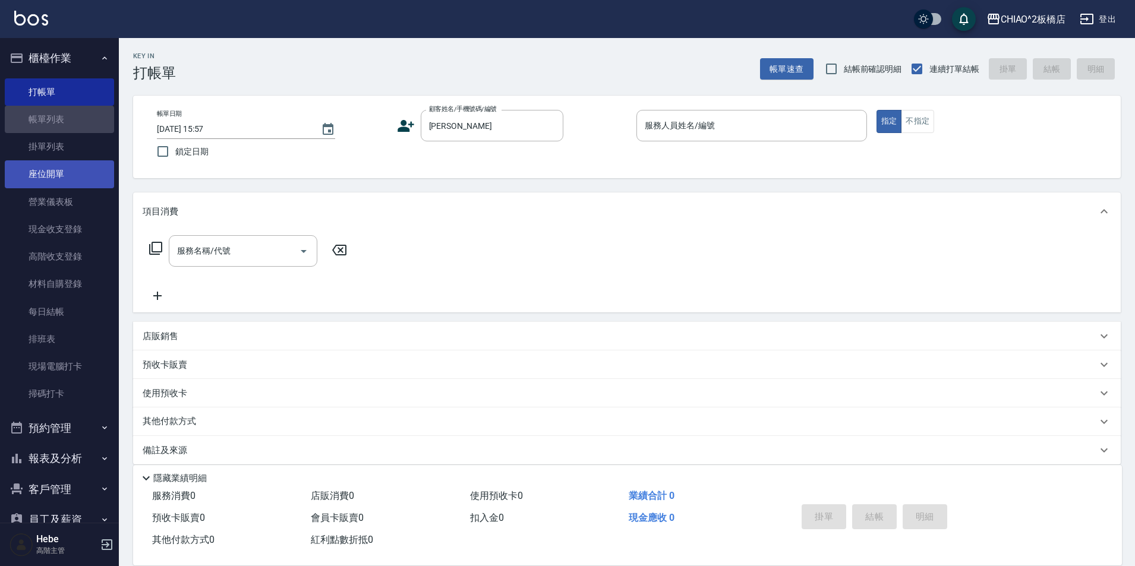
click at [86, 148] on link "掛單列表" at bounding box center [59, 146] width 109 height 27
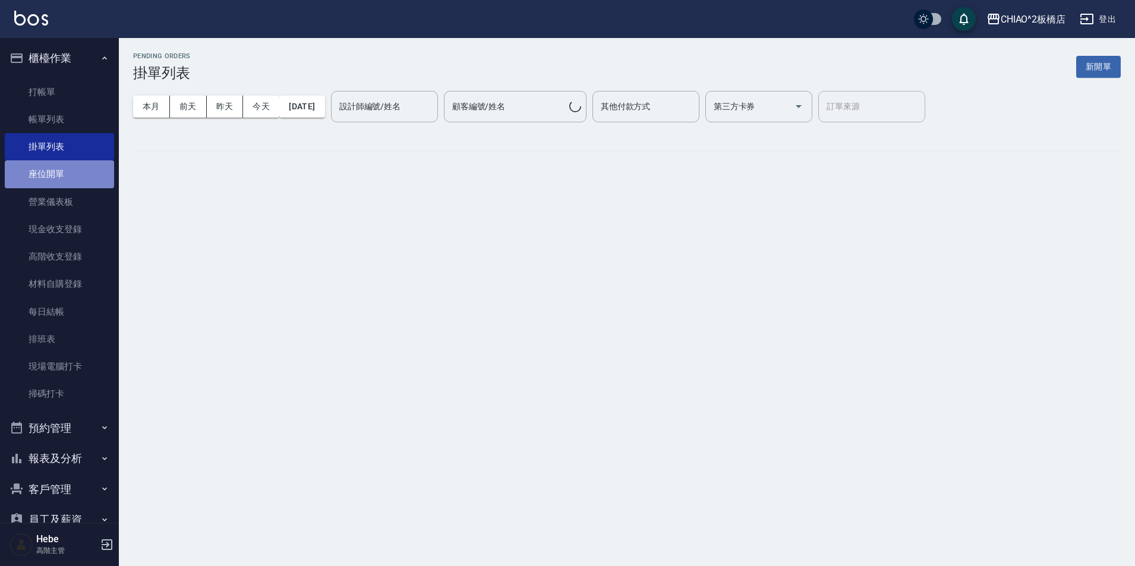
click at [86, 165] on link "座位開單" at bounding box center [59, 173] width 109 height 27
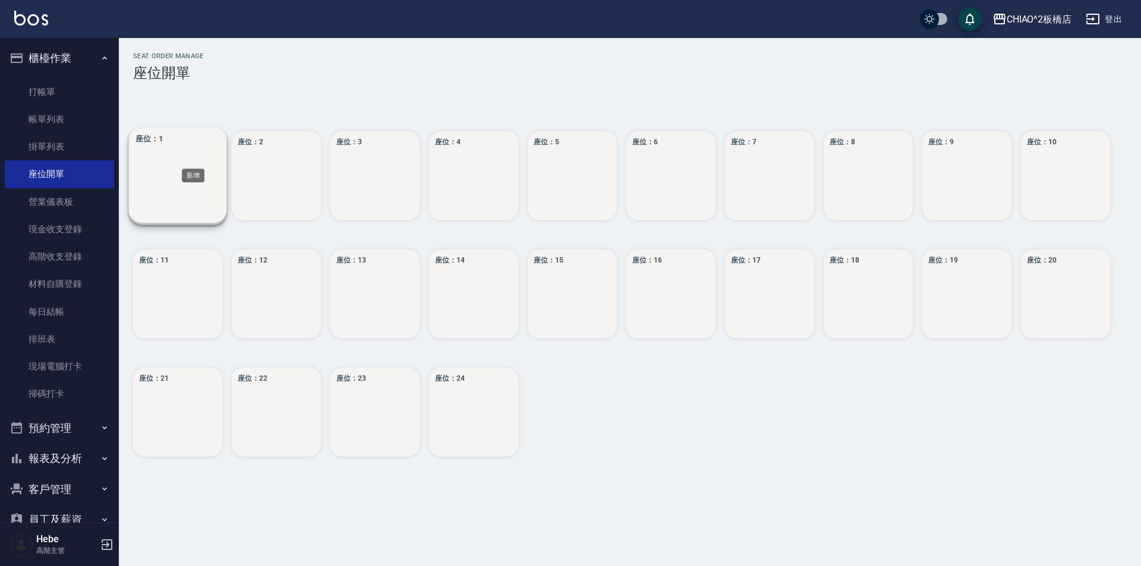
click at [193, 160] on div "座位： 1" at bounding box center [178, 176] width 98 height 98
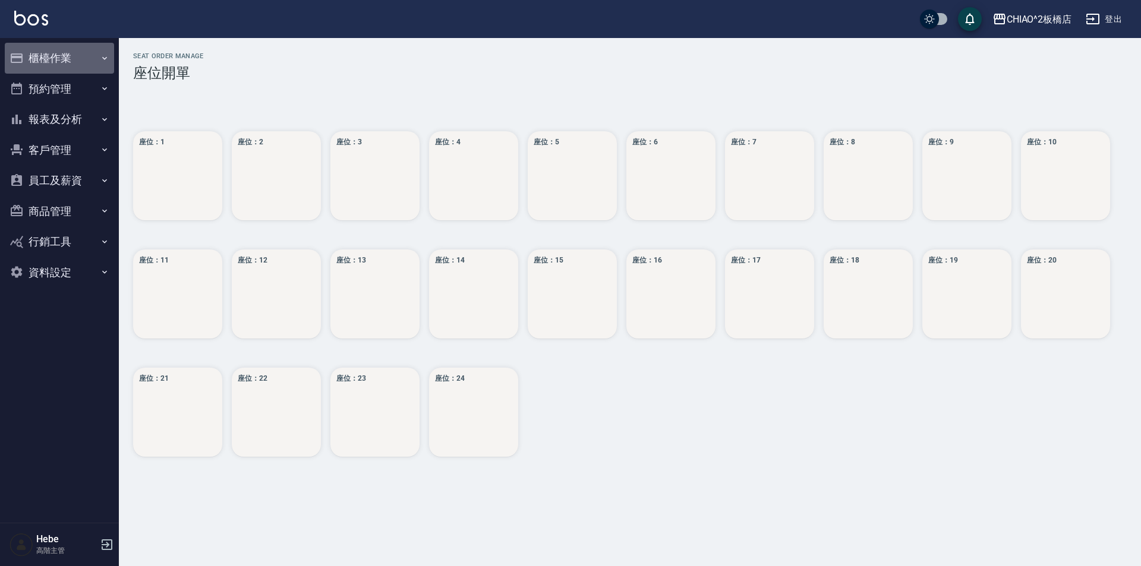
click at [64, 53] on button "櫃檯作業" at bounding box center [59, 58] width 109 height 31
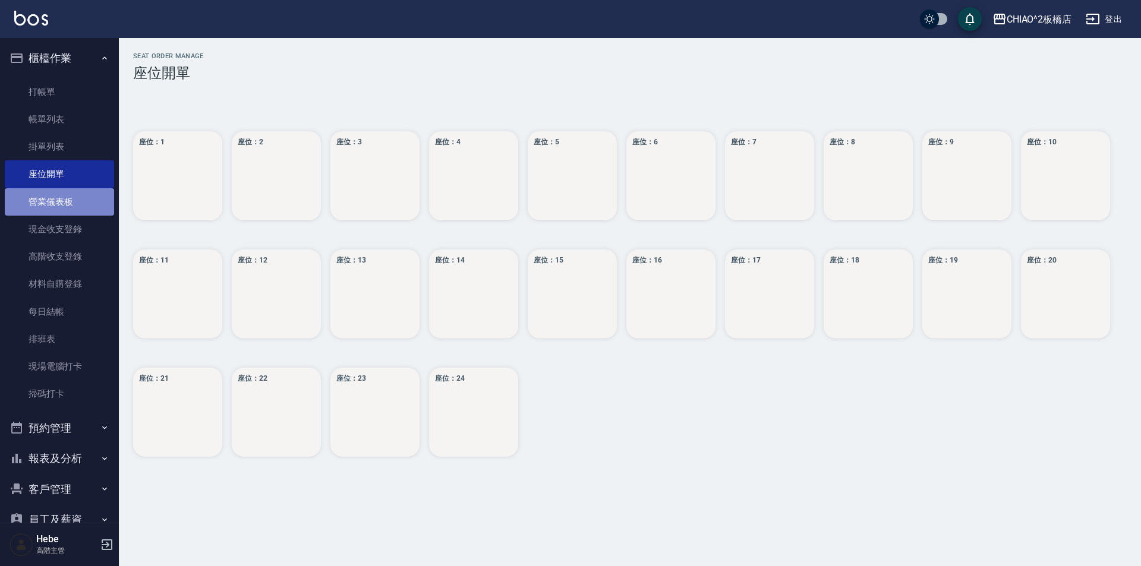
click at [67, 206] on link "營業儀表板" at bounding box center [59, 201] width 109 height 27
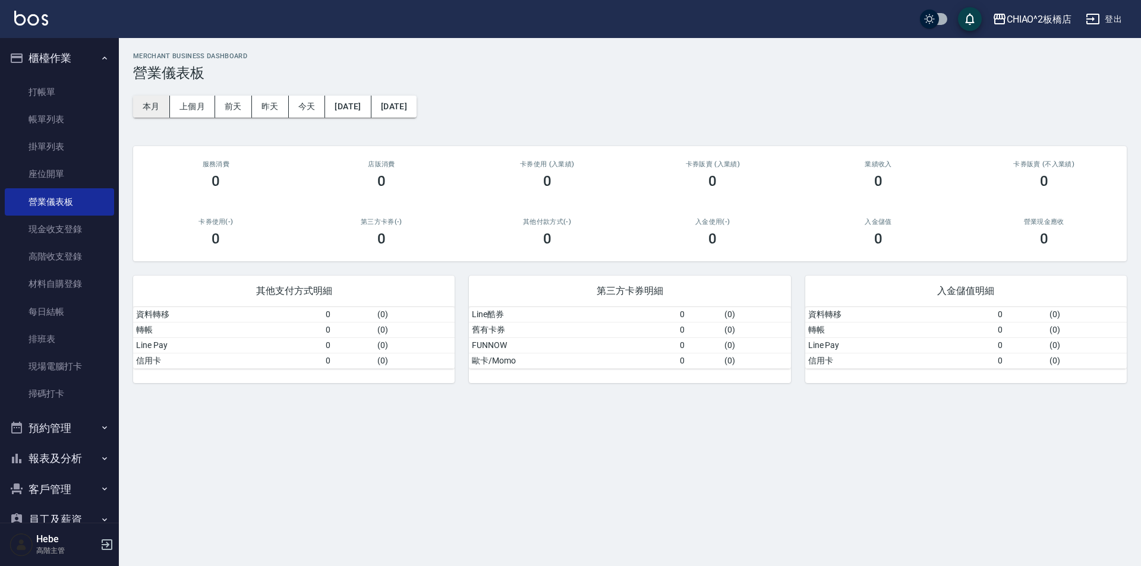
click at [160, 103] on button "本月" at bounding box center [151, 107] width 37 height 22
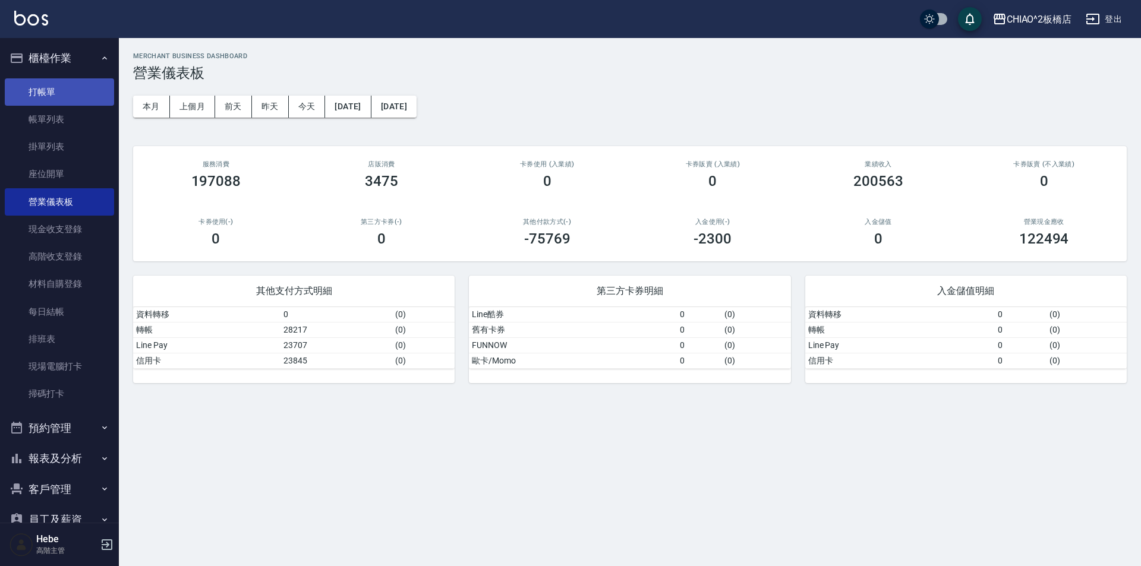
click at [68, 96] on link "打帳單" at bounding box center [59, 91] width 109 height 27
